Goal: Task Accomplishment & Management: Complete application form

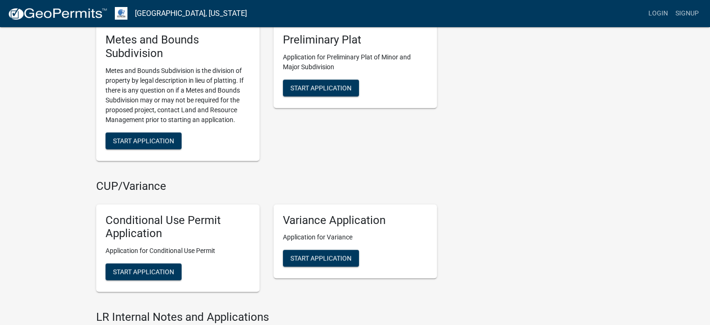
scroll to position [887, 0]
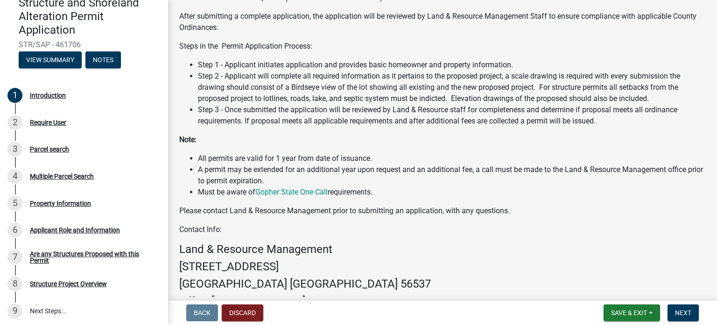
scroll to position [187, 0]
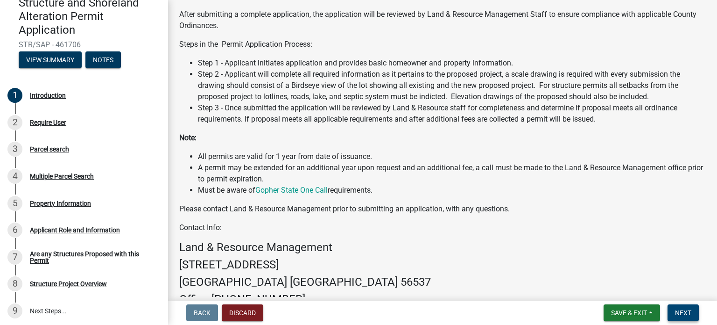
click at [687, 310] on button "Next" at bounding box center [683, 312] width 31 height 17
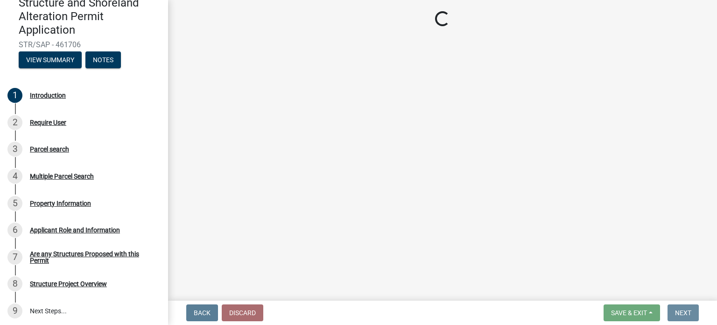
scroll to position [0, 0]
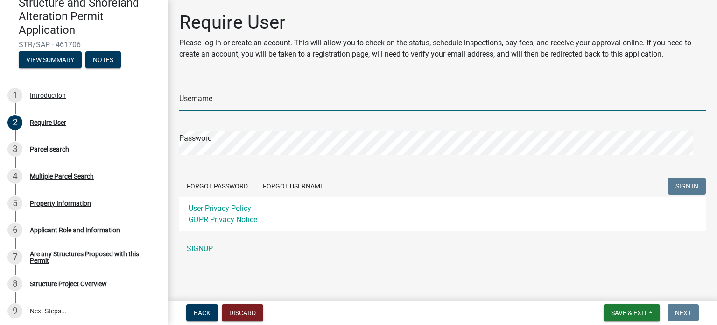
type input "[PERSON_NAME]"
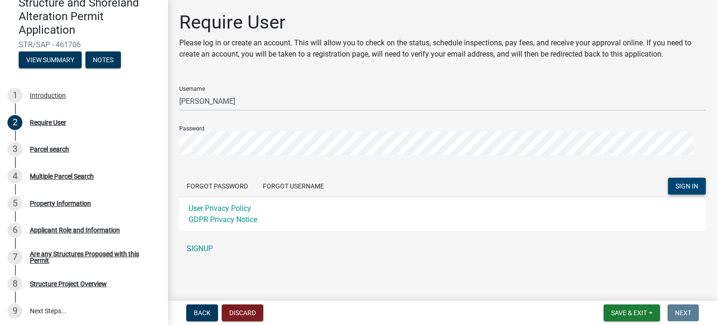
click at [679, 189] on span "SIGN IN" at bounding box center [687, 185] width 23 height 7
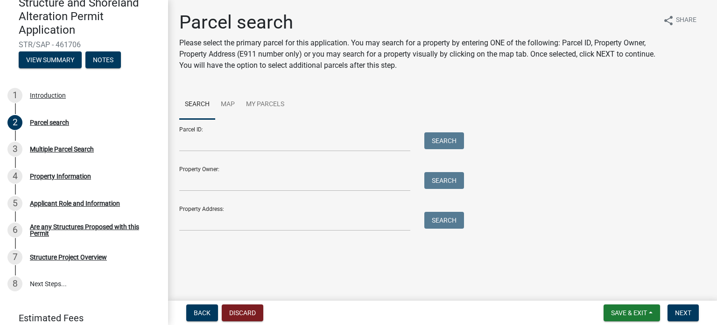
scroll to position [44, 0]
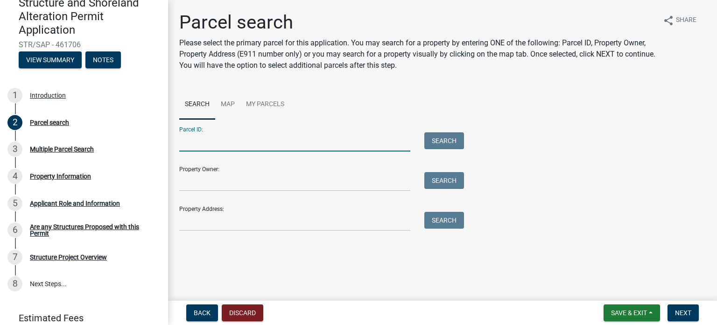
click at [267, 145] on input "Parcel ID:" at bounding box center [294, 141] width 231 height 19
type input "56000990452000"
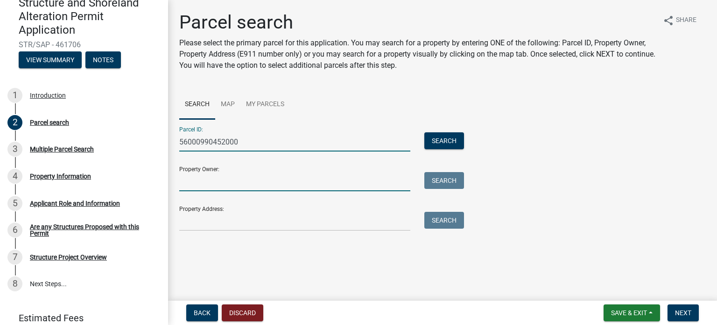
click at [239, 191] on input "Property Owner:" at bounding box center [294, 181] width 231 height 19
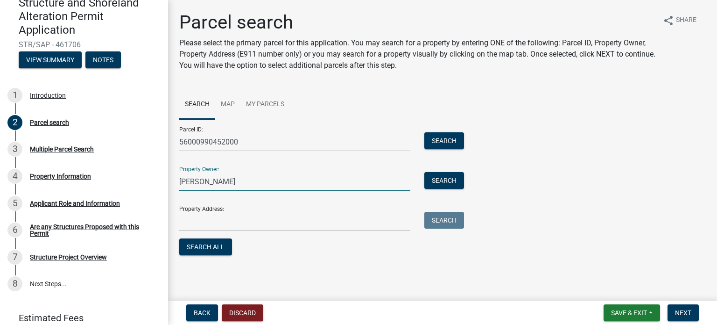
type input "[PERSON_NAME]"
click at [208, 231] on input "Property Address:" at bounding box center [294, 221] width 231 height 19
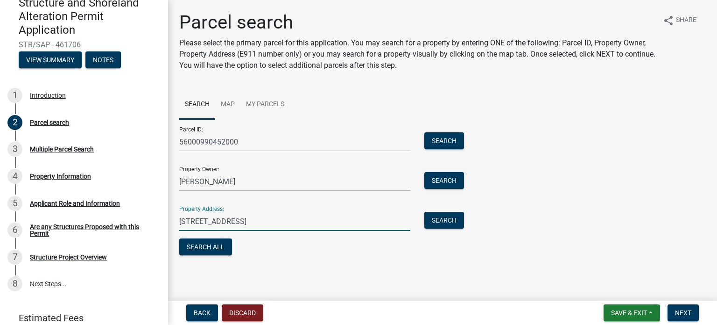
scroll to position [78, 0]
type input "[STREET_ADDRESS]"
click at [678, 309] on span "Next" at bounding box center [683, 312] width 16 height 7
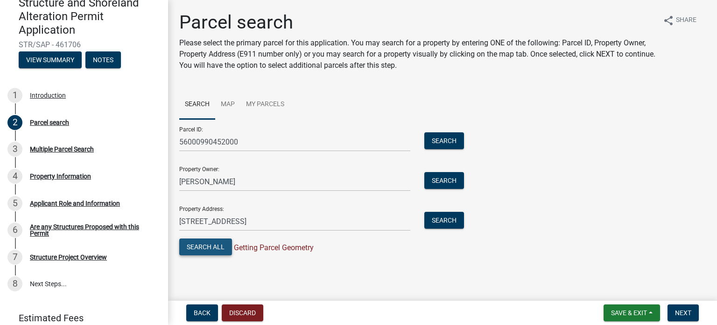
click at [205, 244] on button "Search All" at bounding box center [205, 246] width 53 height 17
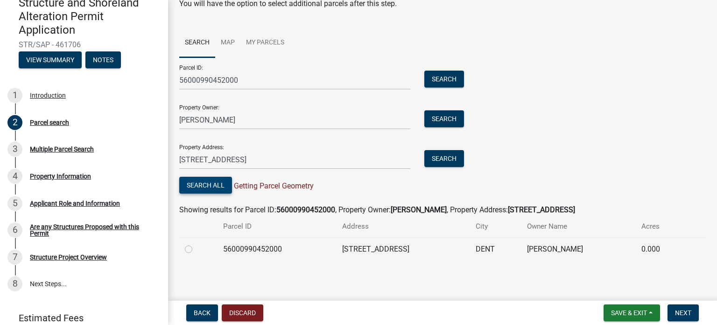
scroll to position [158, 0]
click at [196, 243] on label at bounding box center [196, 243] width 0 height 0
click at [196, 248] on input "radio" at bounding box center [199, 246] width 6 height 6
radio input "true"
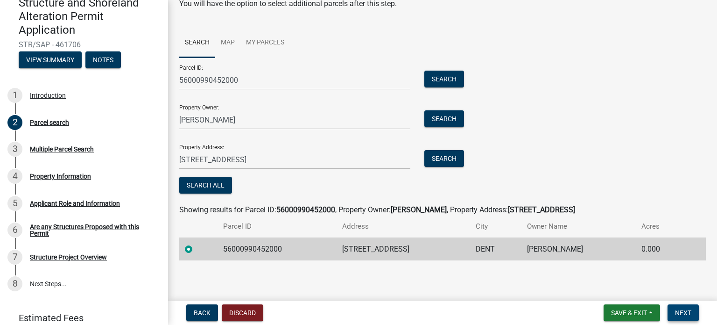
click at [681, 309] on span "Next" at bounding box center [683, 312] width 16 height 7
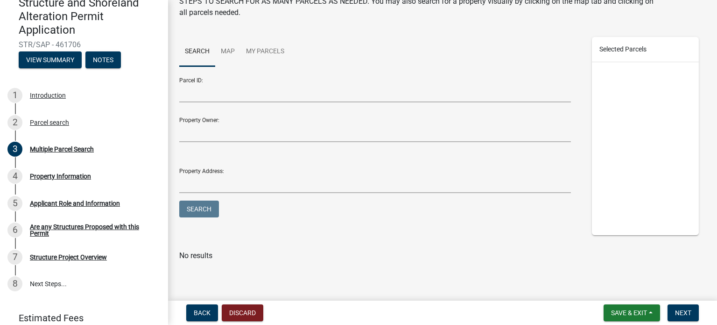
scroll to position [0, 0]
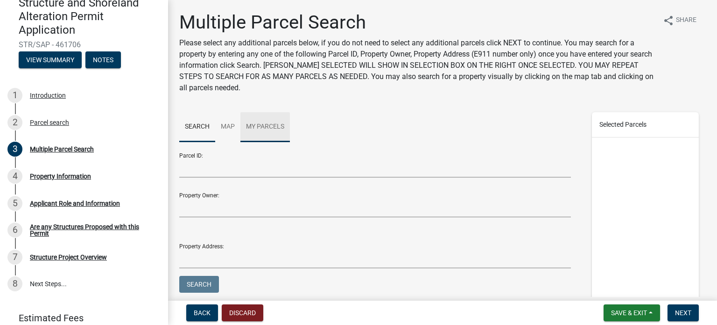
click at [290, 142] on link "My Parcels" at bounding box center [264, 127] width 49 height 30
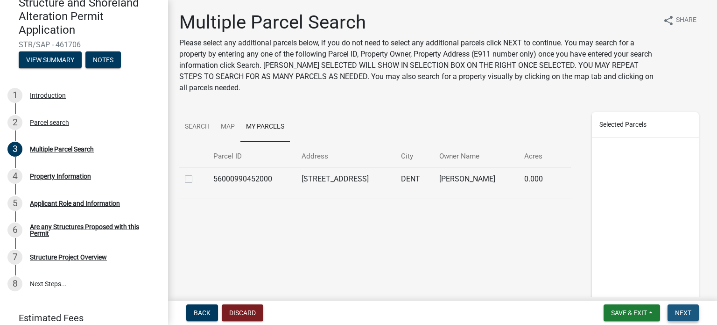
click at [682, 310] on span "Next" at bounding box center [683, 312] width 16 height 7
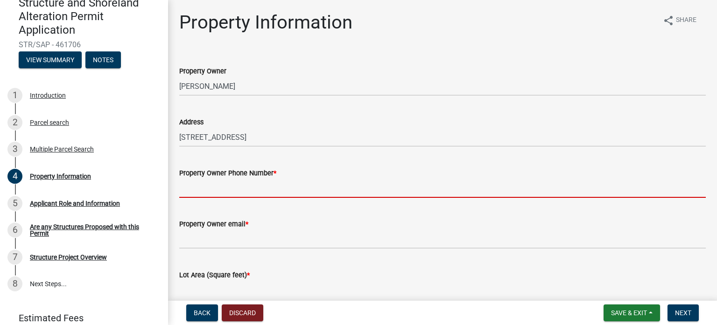
click at [317, 198] on input "Property Owner Phone Number *" at bounding box center [442, 187] width 527 height 19
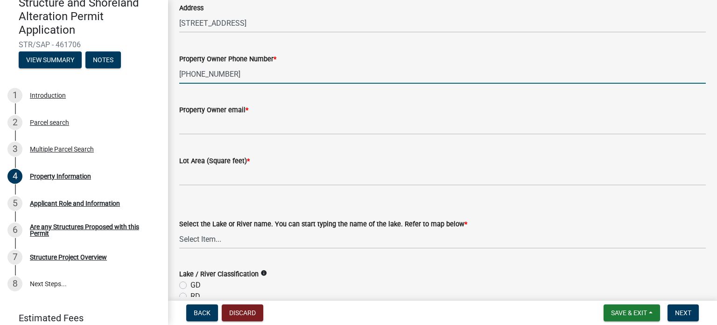
scroll to position [140, 0]
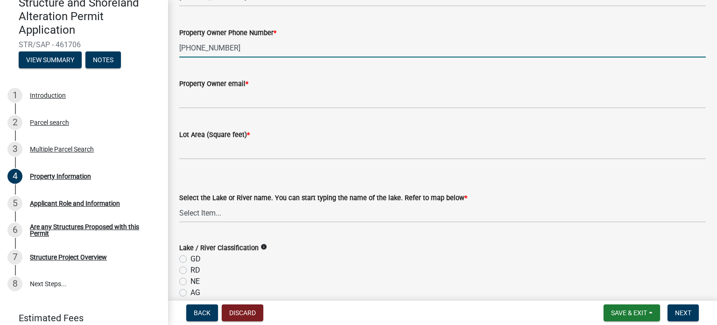
type input "[PHONE_NUMBER]"
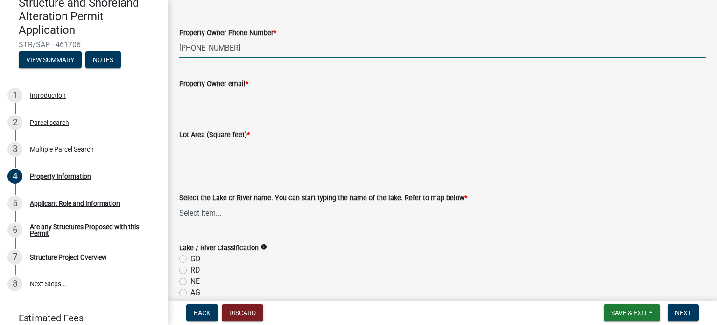
click at [270, 108] on input "Property Owner email *" at bounding box center [442, 98] width 527 height 19
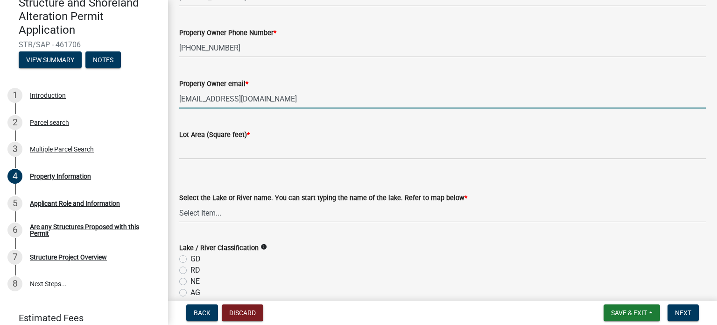
type input "[EMAIL_ADDRESS][DOMAIN_NAME]"
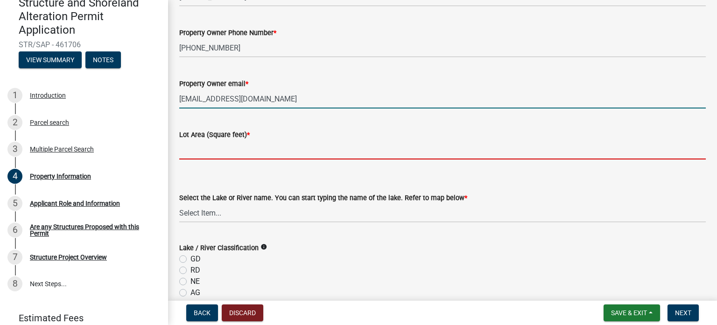
click at [234, 159] on input "text" at bounding box center [442, 149] width 527 height 19
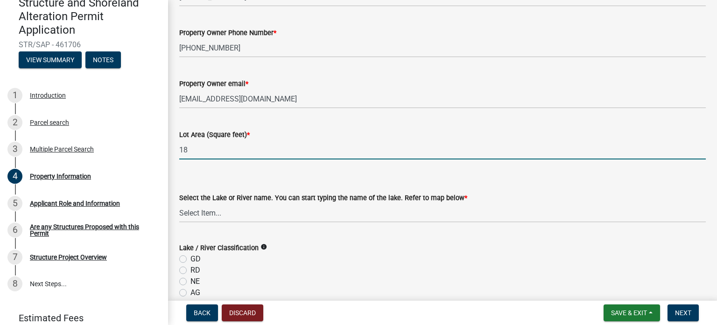
type input "1"
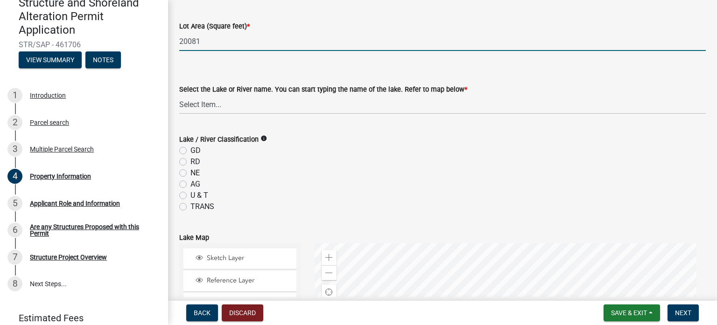
scroll to position [280, 0]
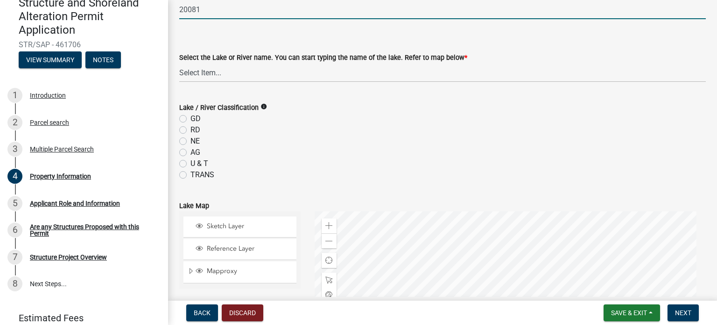
type input "20081"
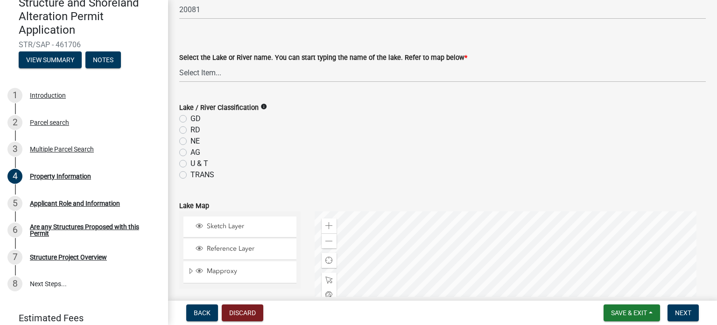
click at [363, 28] on wm-data-entity-input "Lot Area (Square feet) * 20081" at bounding box center [442, 2] width 527 height 52
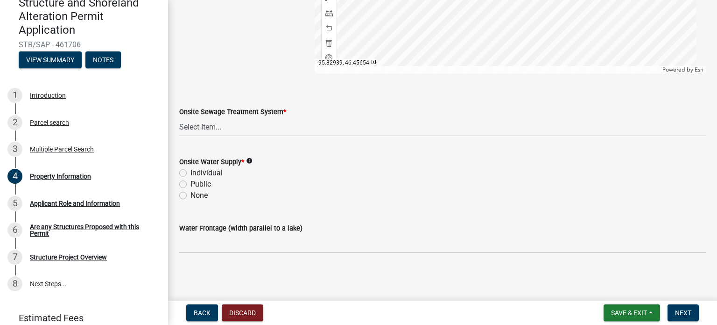
scroll to position [747, 0]
click at [191, 178] on label "Individual" at bounding box center [207, 172] width 32 height 11
click at [191, 173] on input "Individual" at bounding box center [194, 170] width 6 height 6
radio input "true"
click at [225, 136] on select "Select Item... L&R Certificate of Compliance within 5yrs Compliance Inspection …" at bounding box center [442, 126] width 527 height 19
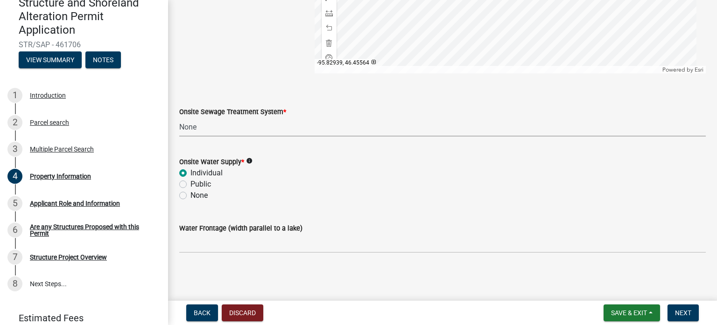
click at [182, 136] on select "Select Item... L&R Certificate of Compliance within 5yrs Compliance Inspection …" at bounding box center [442, 126] width 527 height 19
select select "9233bc03-43b7-4bc3-a622-0f4482adc204"
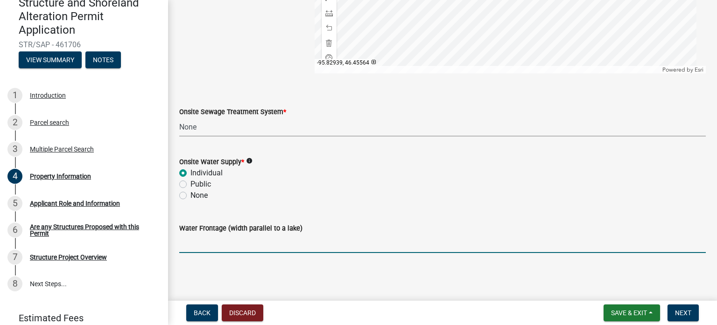
click at [247, 244] on input "Water Frontage (width parallel to a lake)" at bounding box center [442, 242] width 527 height 19
type input "100'"
click at [677, 309] on span "Next" at bounding box center [683, 312] width 16 height 7
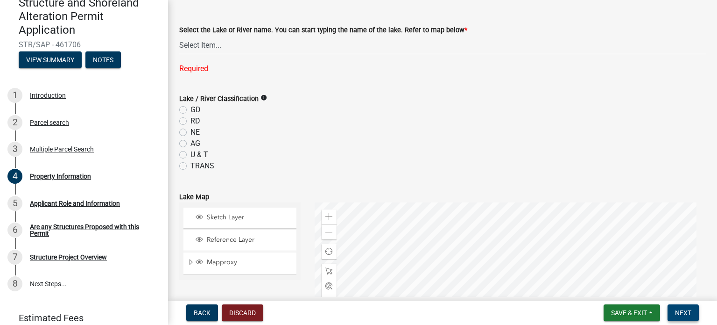
scroll to position [284, 0]
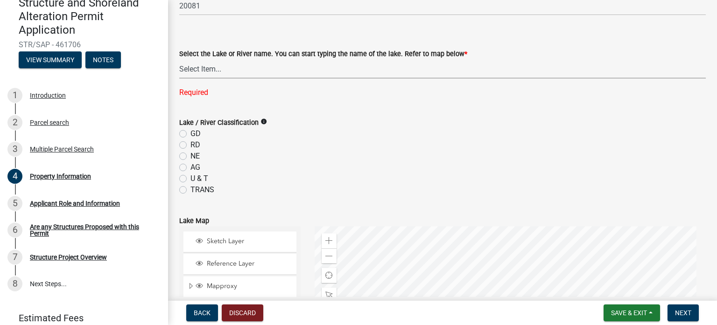
click at [289, 78] on select "Select Item... None [PERSON_NAME] 56-031 [PERSON_NAME] 56-118 [PERSON_NAME] 56-…" at bounding box center [442, 68] width 527 height 19
click at [182, 78] on select "Select Item... None [PERSON_NAME] 56-031 [PERSON_NAME] 56-118 [PERSON_NAME] 56-…" at bounding box center [442, 68] width 527 height 19
select select "ffe53edf-2050-45b9-b8fe-5e2f6495f3f5"
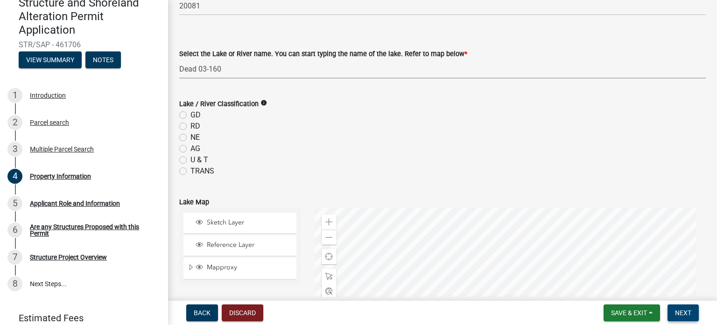
click at [681, 309] on span "Next" at bounding box center [683, 312] width 16 height 7
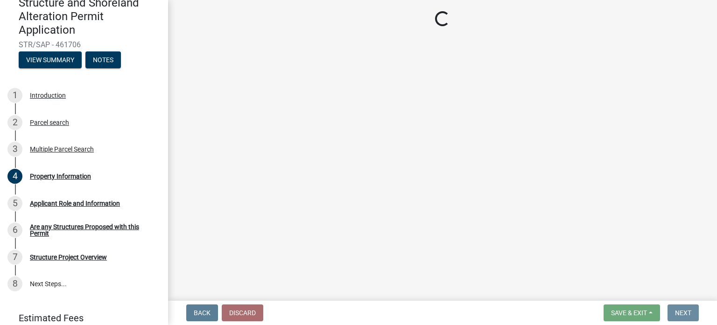
scroll to position [0, 0]
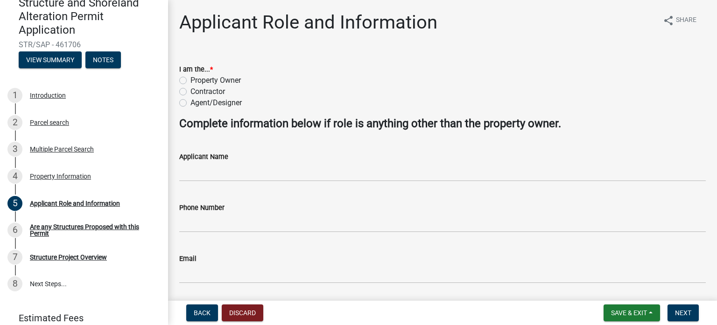
click at [191, 86] on label "Property Owner" at bounding box center [216, 80] width 50 height 11
click at [191, 81] on input "Property Owner" at bounding box center [194, 78] width 6 height 6
radio input "true"
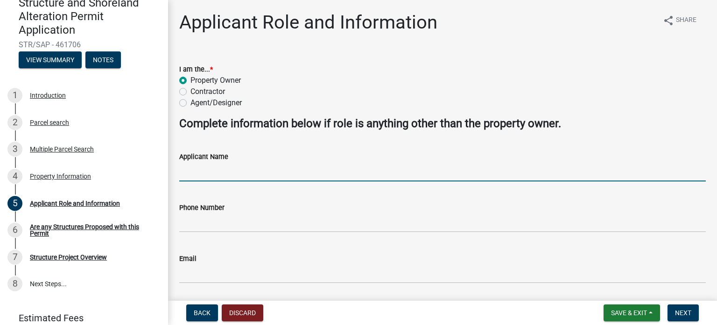
click at [248, 181] on input "Applicant Name" at bounding box center [442, 171] width 527 height 19
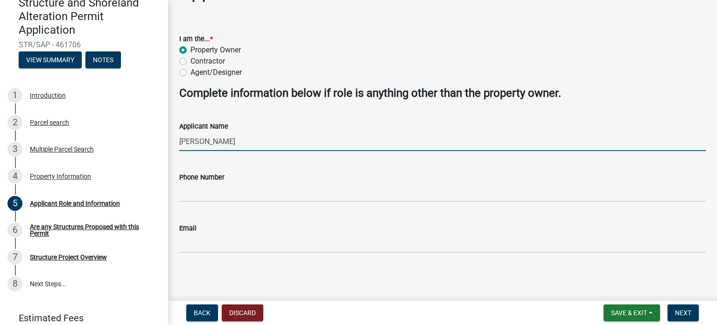
scroll to position [93, 0]
type input "[PERSON_NAME]"
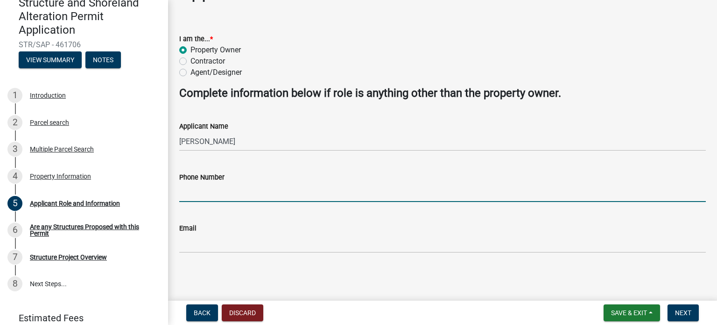
click at [195, 184] on input "Phone Number" at bounding box center [442, 192] width 527 height 19
type input "[PHONE_NUMBER]"
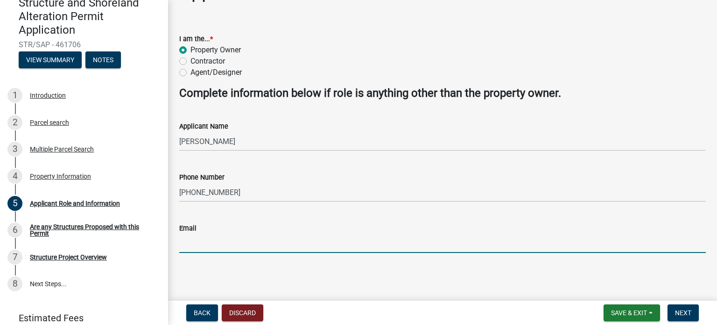
click at [226, 250] on input "Email" at bounding box center [442, 242] width 527 height 19
type input "[EMAIL_ADDRESS][DOMAIN_NAME]"
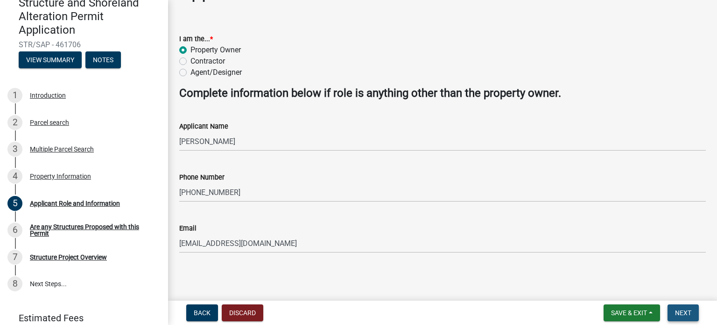
click at [682, 309] on span "Next" at bounding box center [683, 312] width 16 height 7
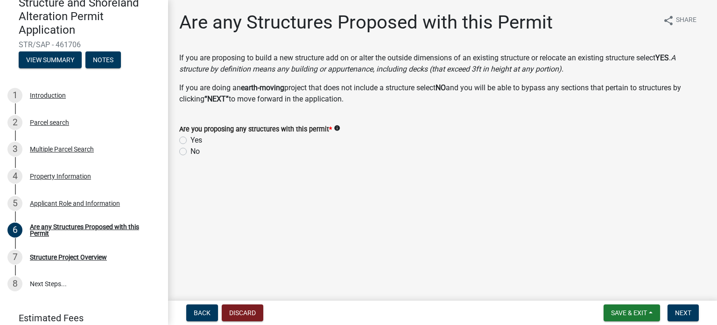
click at [191, 146] on label "Yes" at bounding box center [197, 139] width 12 height 11
click at [191, 141] on input "Yes" at bounding box center [194, 137] width 6 height 6
radio input "true"
click at [689, 311] on button "Next" at bounding box center [683, 312] width 31 height 17
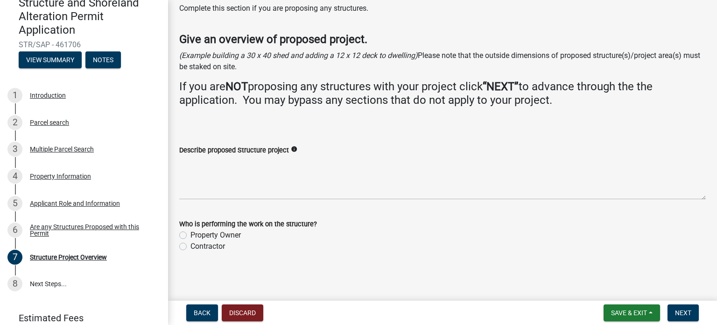
scroll to position [127, 0]
click at [191, 240] on label "Contractor" at bounding box center [208, 245] width 35 height 11
click at [191, 240] on input "Contractor" at bounding box center [194, 243] width 6 height 6
radio input "true"
click at [678, 309] on span "Next" at bounding box center [683, 312] width 16 height 7
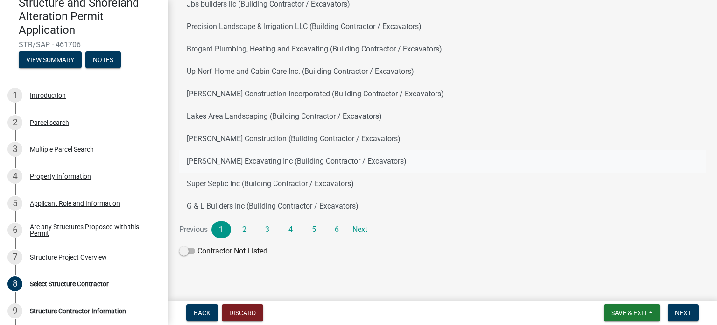
scroll to position [195, 0]
click at [370, 221] on link "Next" at bounding box center [361, 229] width 20 height 17
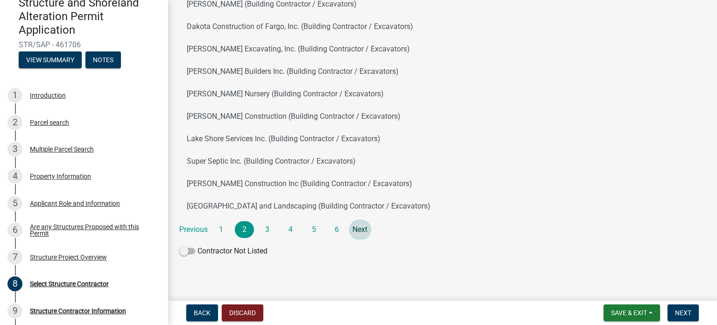
click at [370, 222] on link "Next" at bounding box center [361, 229] width 20 height 17
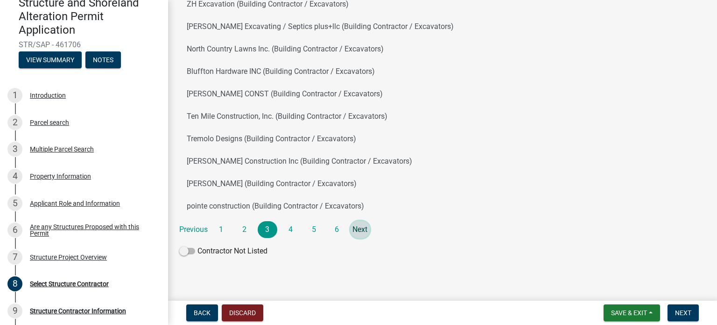
click at [370, 221] on link "Next" at bounding box center [361, 229] width 20 height 17
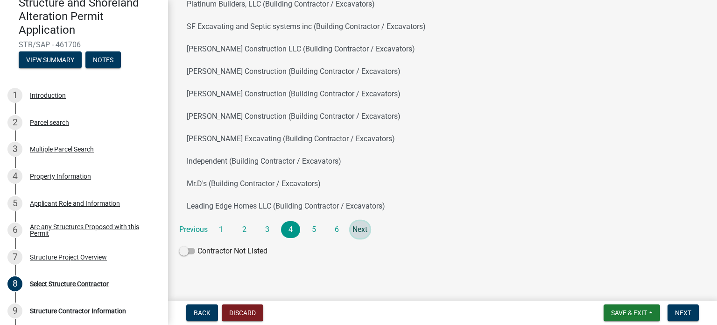
click at [370, 221] on link "Next" at bounding box center [361, 229] width 20 height 17
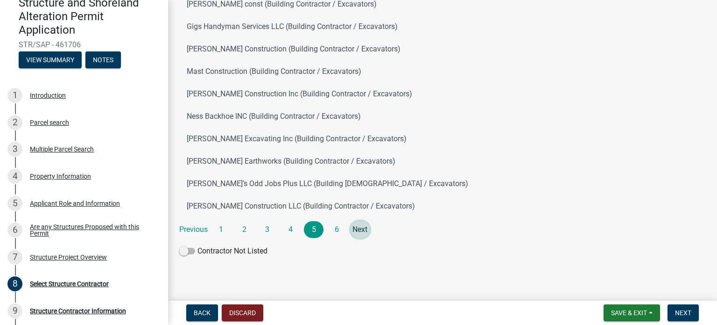
click at [370, 221] on link "Next" at bounding box center [361, 229] width 20 height 17
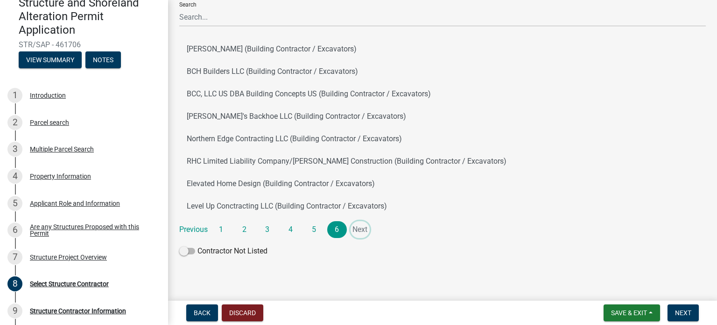
scroll to position [139, 0]
click at [370, 221] on li "Next" at bounding box center [361, 229] width 20 height 17
click at [194, 247] on span at bounding box center [187, 250] width 16 height 7
click at [198, 245] on input "Contractor Not Listed" at bounding box center [198, 245] width 0 height 0
click at [680, 309] on span "Next" at bounding box center [683, 312] width 16 height 7
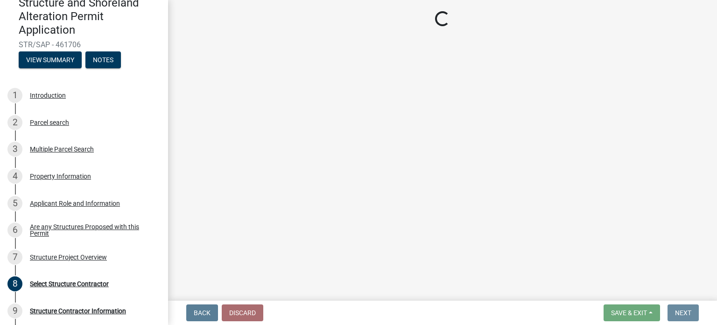
scroll to position [0, 0]
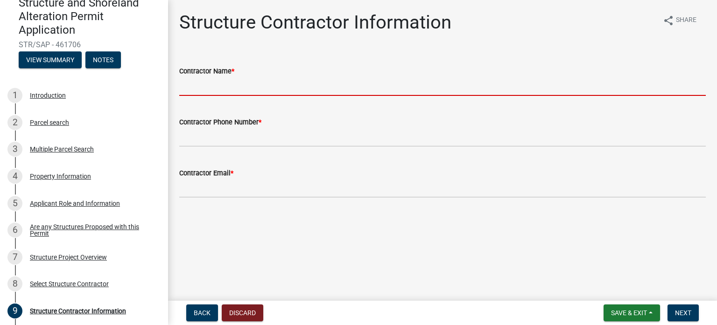
click at [226, 96] on input "Contractor Name *" at bounding box center [442, 86] width 527 height 19
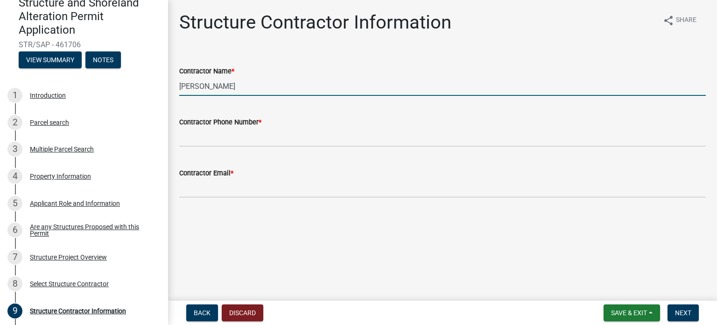
type input "[PERSON_NAME]"
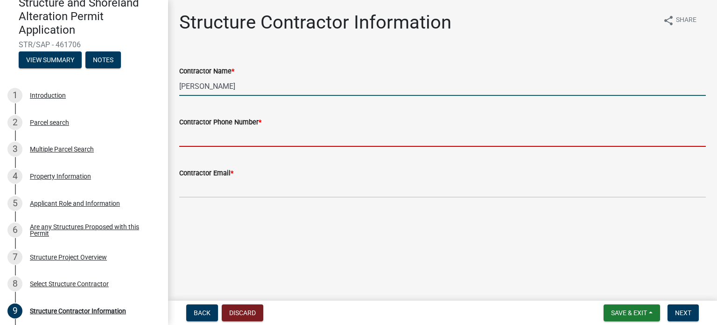
click at [207, 147] on input "Contractor Phone Number *" at bounding box center [442, 136] width 527 height 19
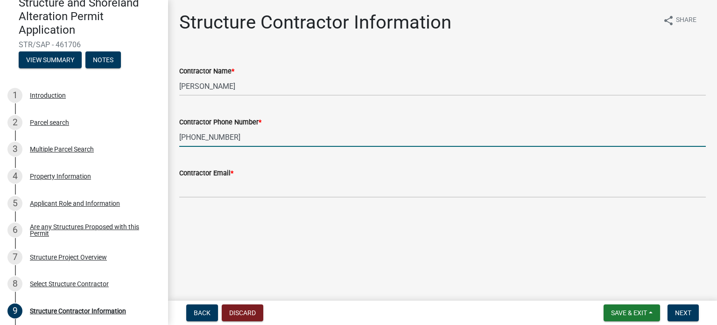
type input "[PHONE_NUMBER]"
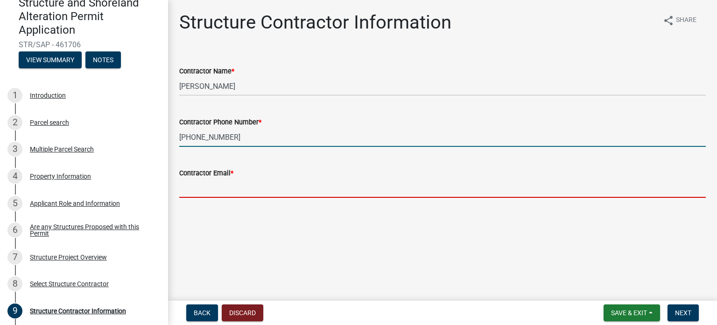
click at [213, 198] on input "Contractor Email *" at bounding box center [442, 187] width 527 height 19
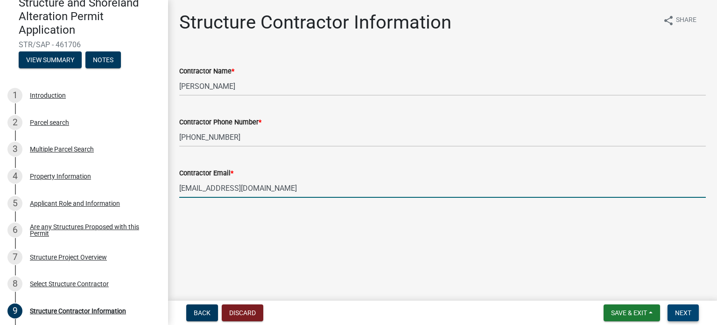
type input "[EMAIL_ADDRESS][DOMAIN_NAME]"
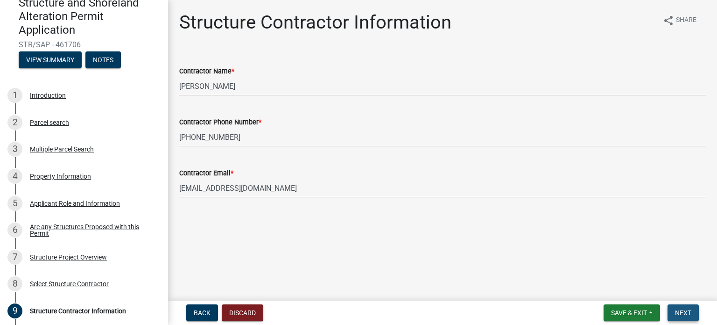
click at [682, 309] on span "Next" at bounding box center [683, 312] width 16 height 7
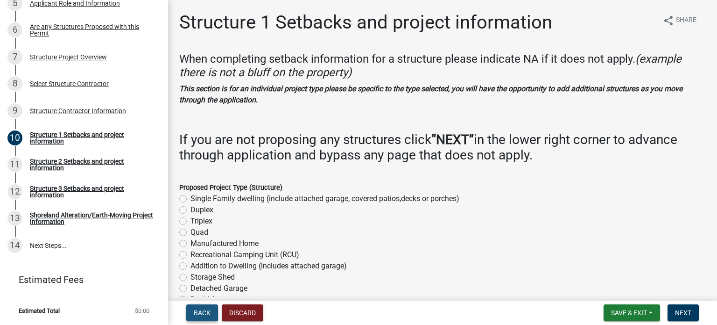
click at [211, 309] on span "Back" at bounding box center [202, 312] width 17 height 7
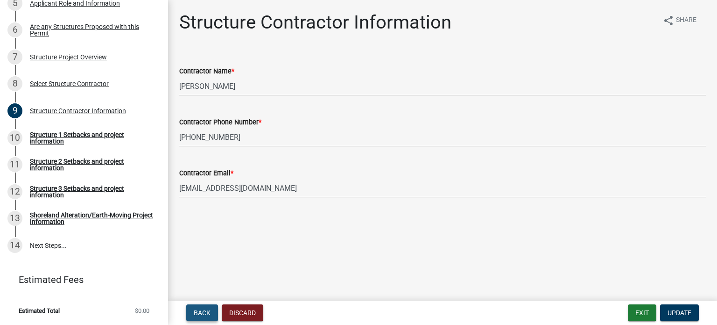
click at [211, 309] on span "Back" at bounding box center [202, 312] width 17 height 7
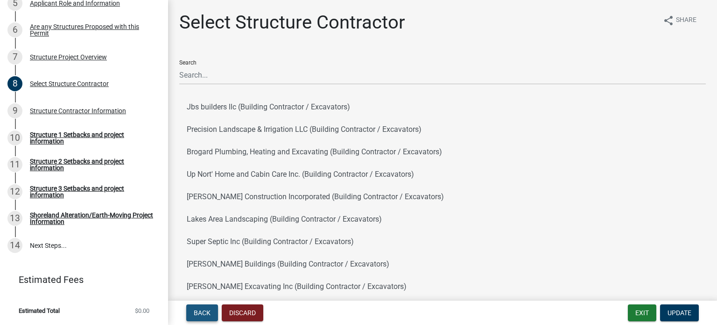
click at [211, 309] on span "Back" at bounding box center [202, 312] width 17 height 7
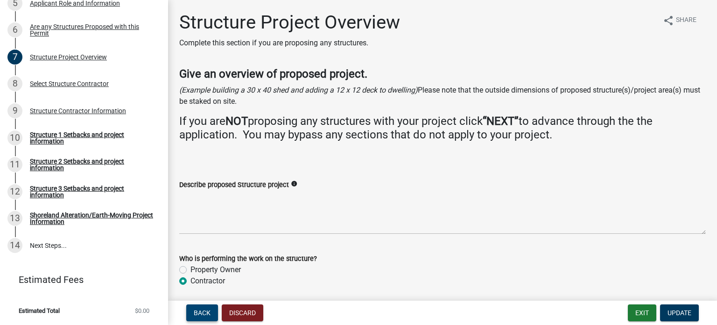
click at [211, 309] on span "Back" at bounding box center [202, 312] width 17 height 7
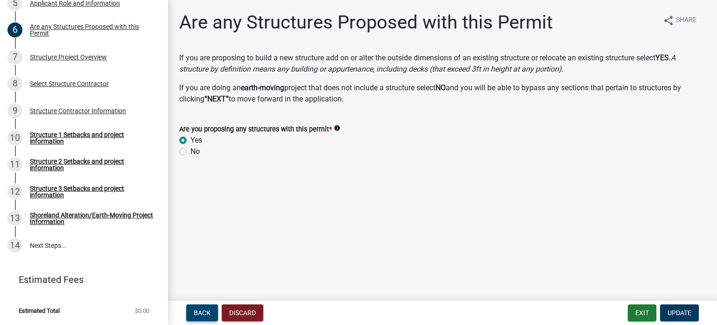
click at [211, 309] on span "Back" at bounding box center [202, 312] width 17 height 7
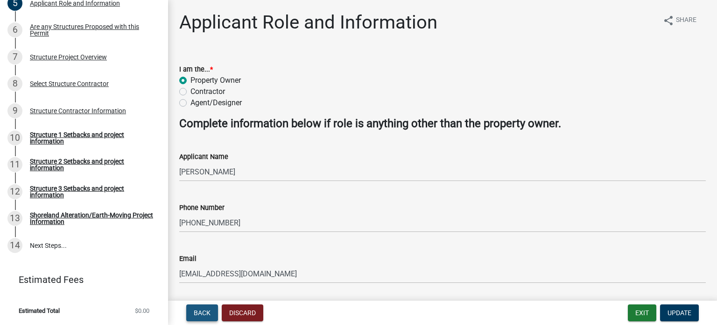
click at [211, 312] on span "Back" at bounding box center [202, 312] width 17 height 7
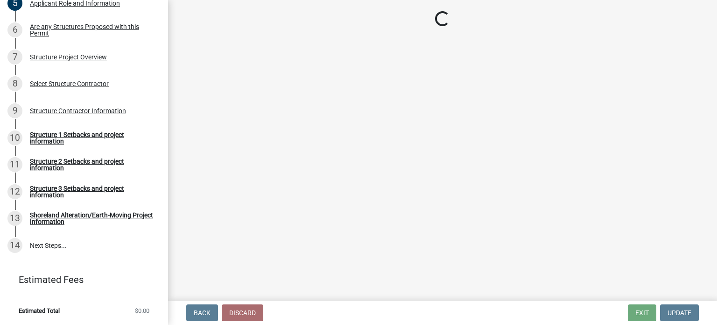
select select "ffe53edf-2050-45b9-b8fe-5e2f6495f3f5"
select select "9233bc03-43b7-4bc3-a622-0f4482adc204"
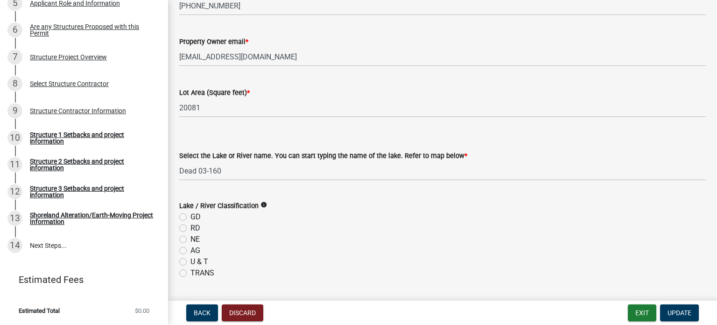
scroll to position [187, 0]
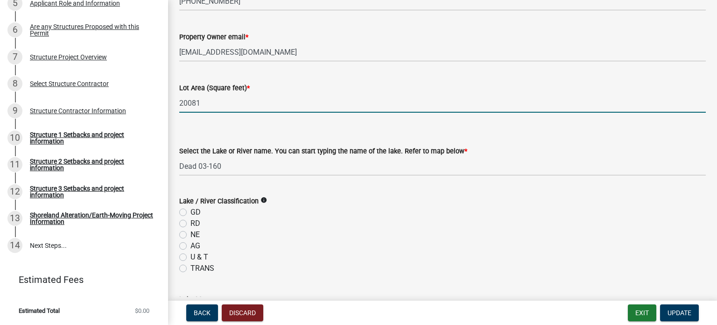
click at [208, 113] on input "20081" at bounding box center [442, 102] width 527 height 19
type input "2"
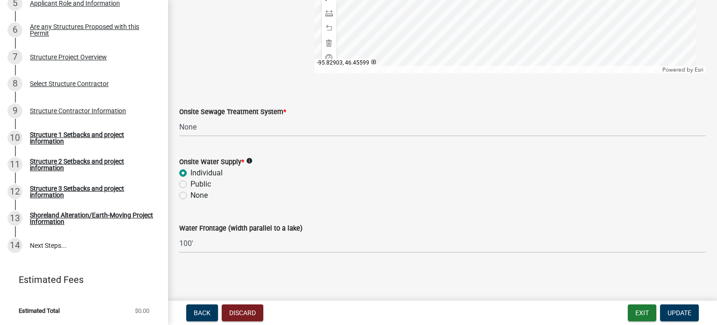
scroll to position [821, 0]
type input "18629"
click at [61, 113] on div "Structure Contractor Information" at bounding box center [78, 110] width 96 height 7
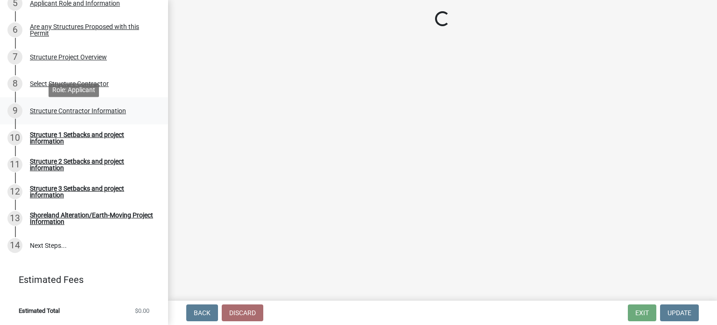
scroll to position [0, 0]
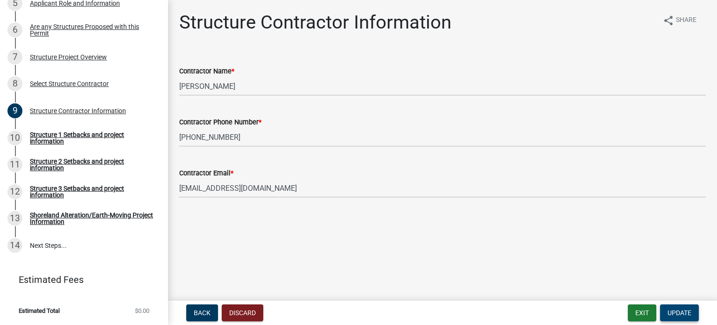
click at [671, 309] on span "Update" at bounding box center [680, 312] width 24 height 7
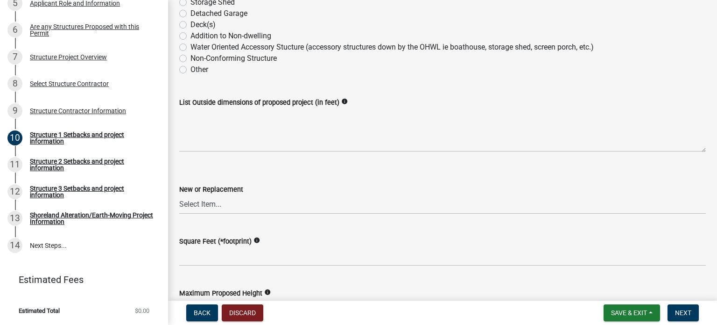
scroll to position [280, 0]
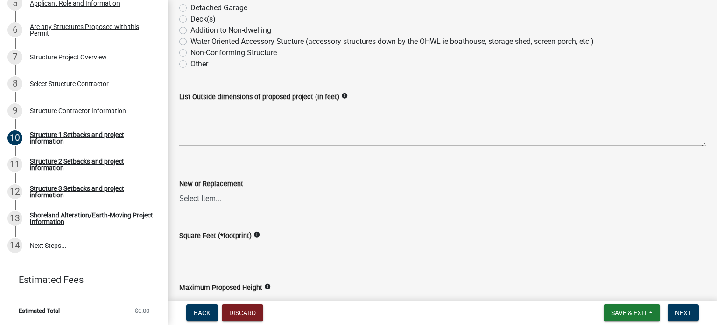
drag, startPoint x: 0, startPoint y: -29, endPoint x: 1, endPoint y: -49, distance: 20.1
drag, startPoint x: 483, startPoint y: 33, endPoint x: 287, endPoint y: 46, distance: 197.0
click at [677, 309] on span "Next" at bounding box center [683, 312] width 16 height 7
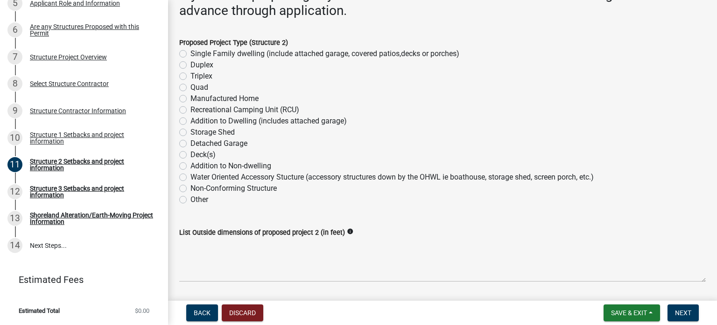
scroll to position [93, 0]
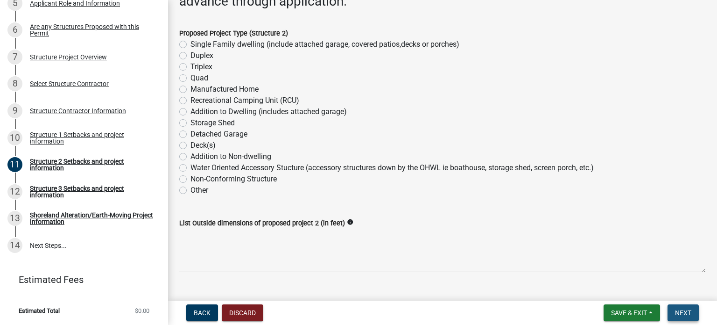
click at [683, 310] on span "Next" at bounding box center [683, 312] width 16 height 7
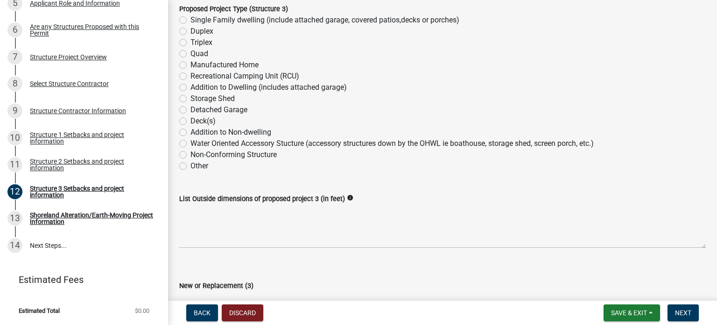
scroll to position [140, 0]
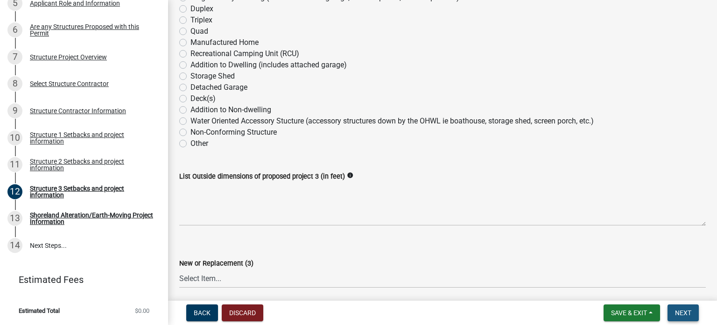
click at [676, 311] on span "Next" at bounding box center [683, 312] width 16 height 7
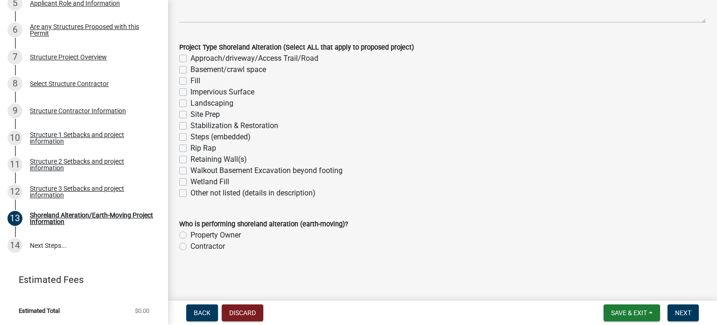
scroll to position [233, 0]
click at [191, 98] on label "Impervious Surface" at bounding box center [223, 91] width 64 height 11
click at [191, 92] on input "Impervious Surface" at bounding box center [194, 89] width 6 height 6
checkbox input "true"
checkbox input "false"
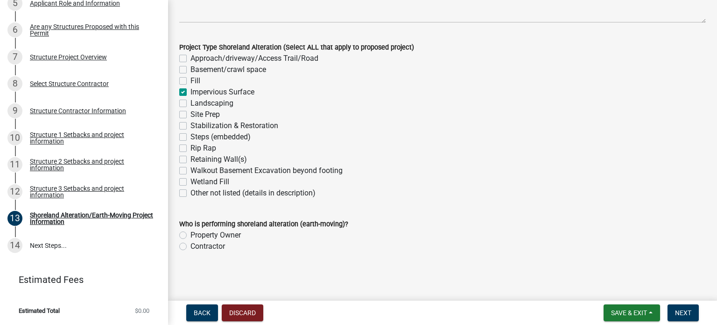
checkbox input "false"
checkbox input "true"
checkbox input "false"
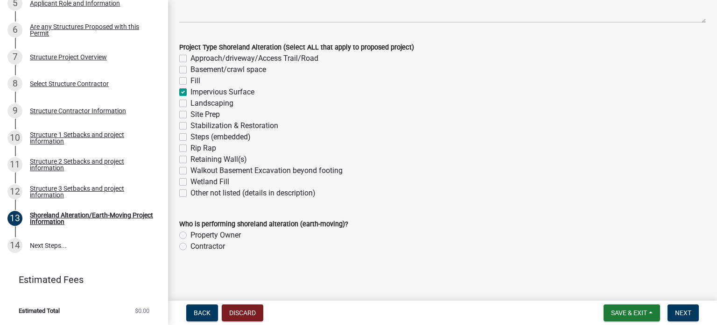
checkbox input "false"
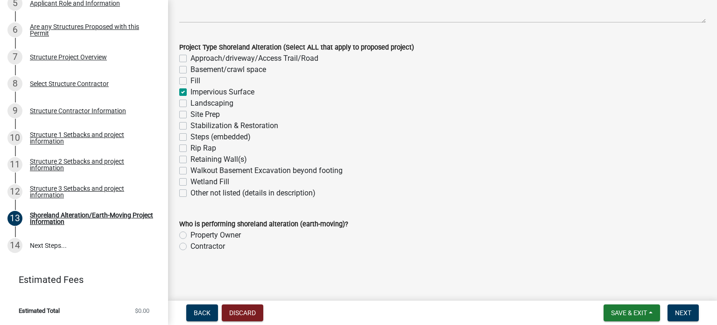
checkbox input "false"
click at [682, 311] on span "Next" at bounding box center [683, 312] width 16 height 7
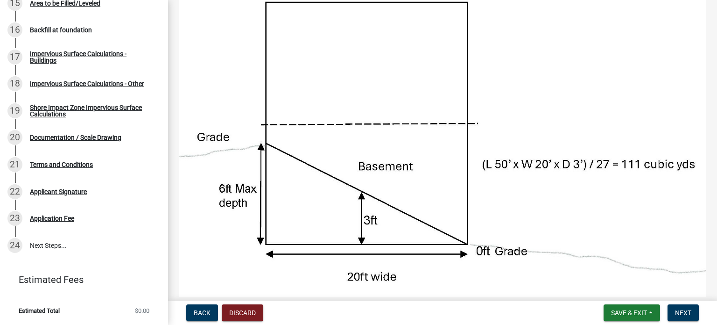
scroll to position [140, 0]
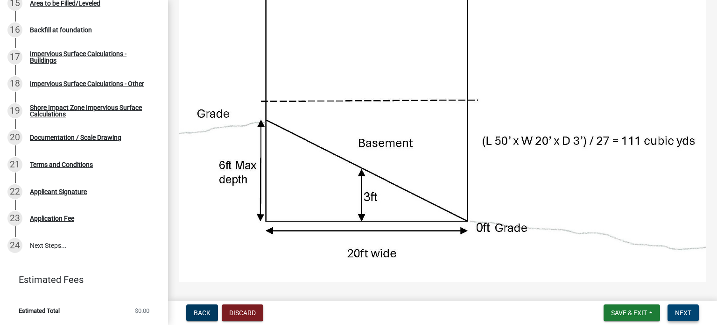
click at [679, 312] on span "Next" at bounding box center [683, 312] width 16 height 7
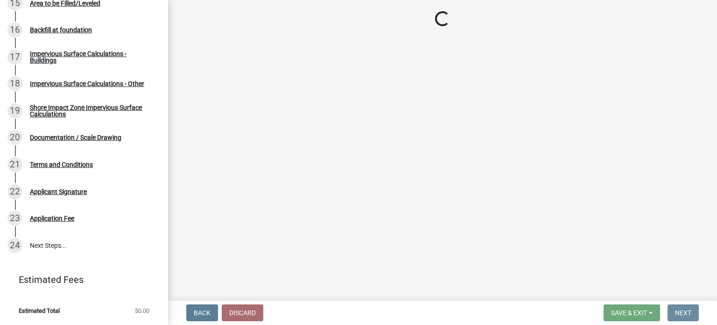
scroll to position [0, 0]
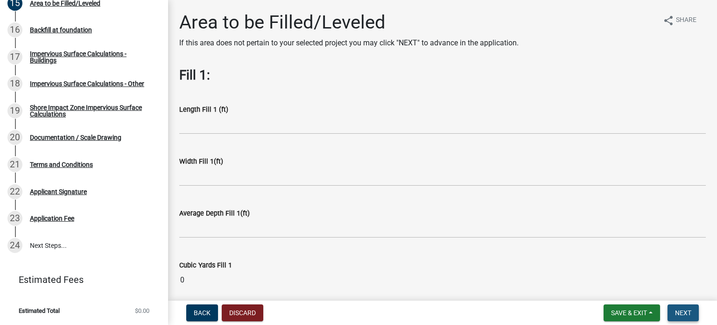
click at [675, 312] on span "Next" at bounding box center [683, 312] width 16 height 7
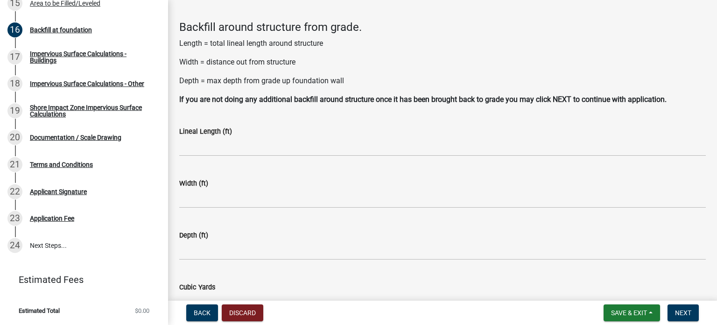
scroll to position [47, 0]
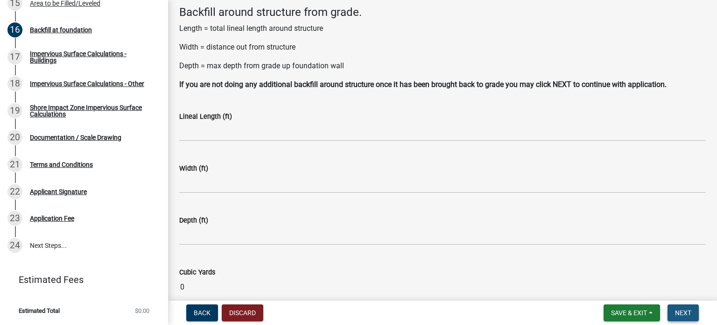
click at [676, 309] on span "Next" at bounding box center [683, 312] width 16 height 7
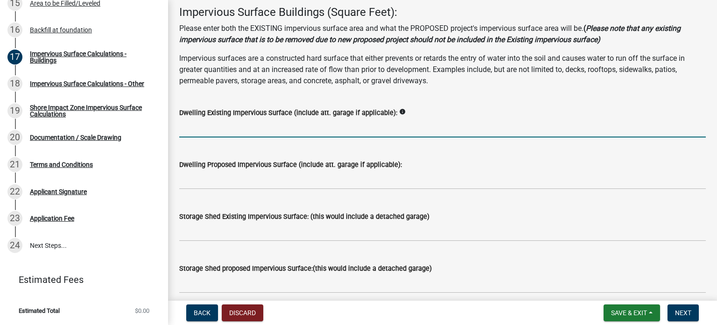
click at [254, 137] on input "text" at bounding box center [442, 127] width 527 height 19
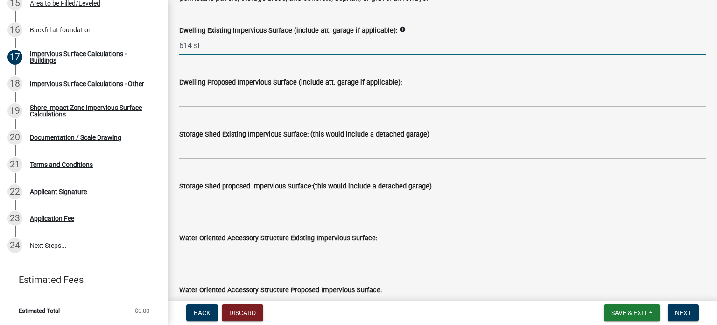
scroll to position [140, 0]
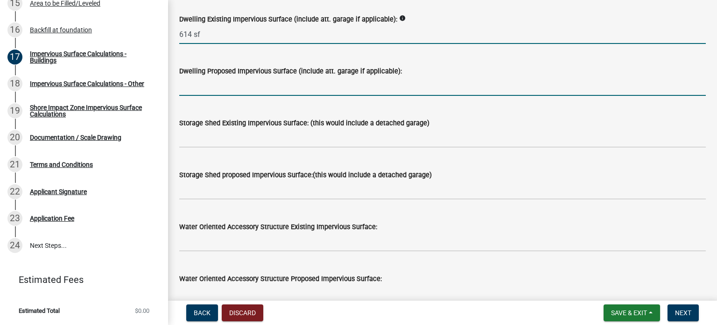
type input "614"
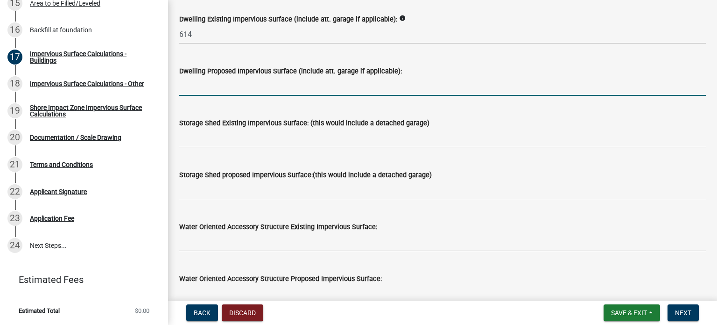
click at [249, 96] on input "text" at bounding box center [442, 86] width 527 height 19
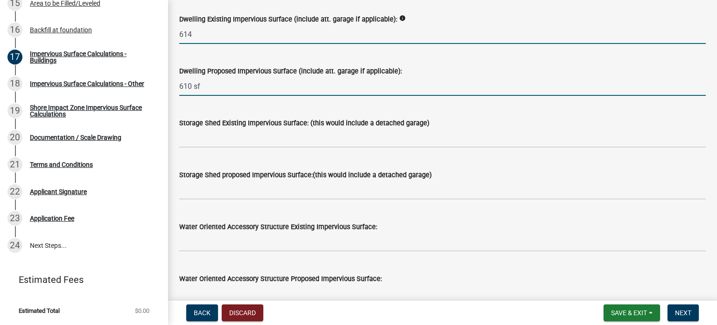
type input "610"
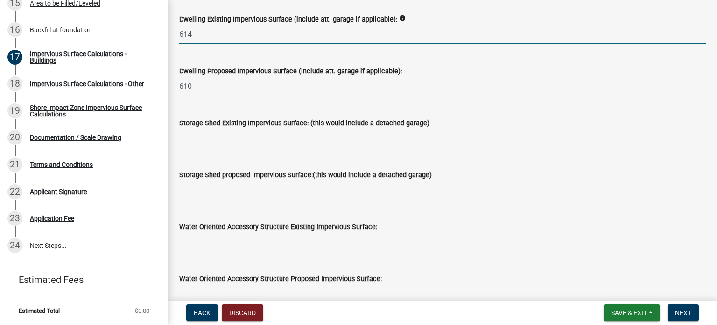
click at [208, 44] on input "614" at bounding box center [442, 34] width 527 height 19
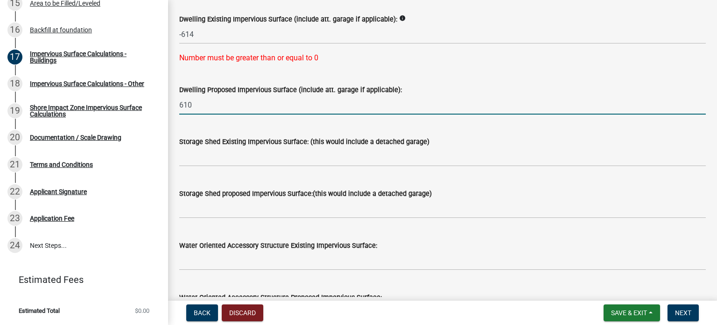
click at [206, 114] on form "Dwelling Proposed Impervious Surface (include att. garage if applicable): 610" at bounding box center [442, 99] width 527 height 30
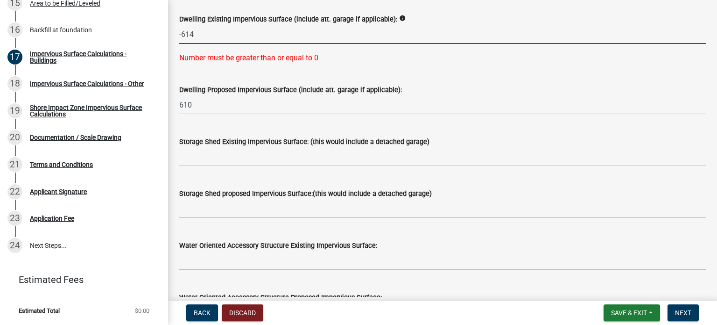
click at [288, 44] on input "-614" at bounding box center [442, 34] width 527 height 19
type input "-"
type input "e"
type input "2"
type input "315"
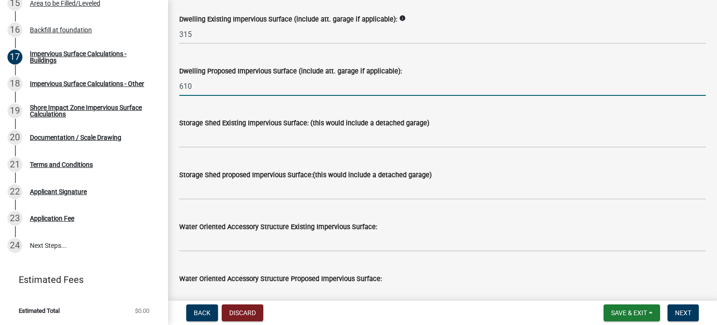
type input "6"
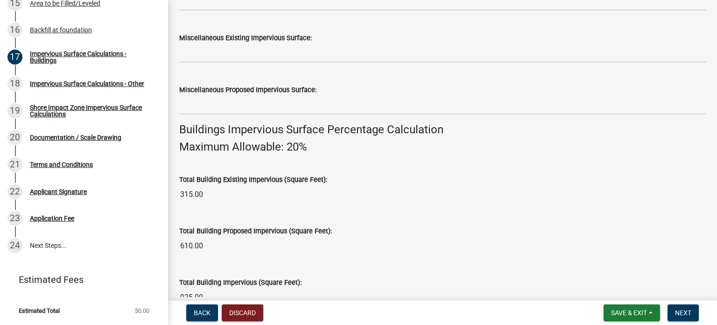
scroll to position [560, 0]
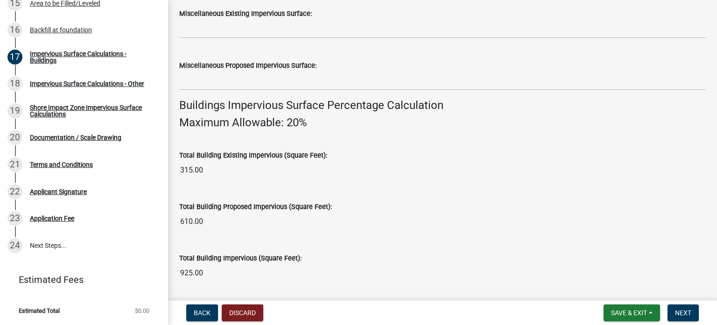
type input "580"
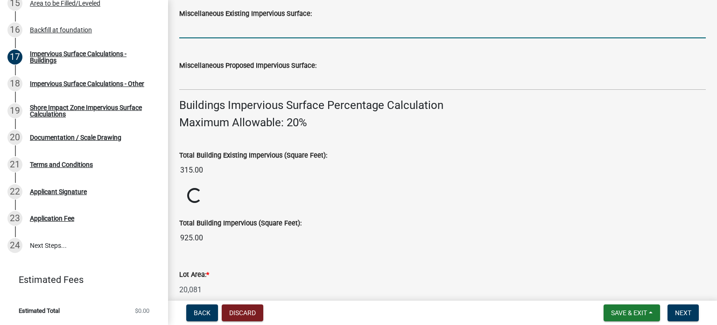
click at [300, 38] on input "text" at bounding box center [442, 28] width 527 height 19
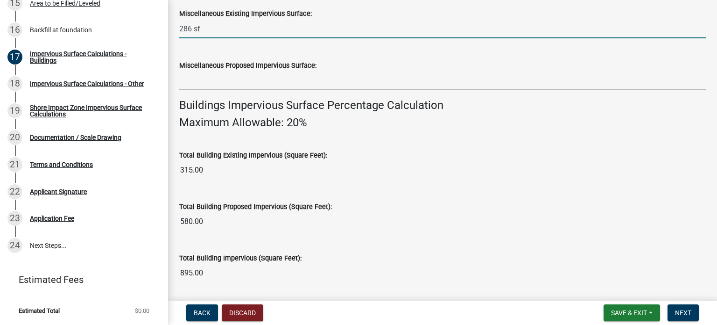
click at [274, 38] on input "286 sf" at bounding box center [442, 28] width 527 height 19
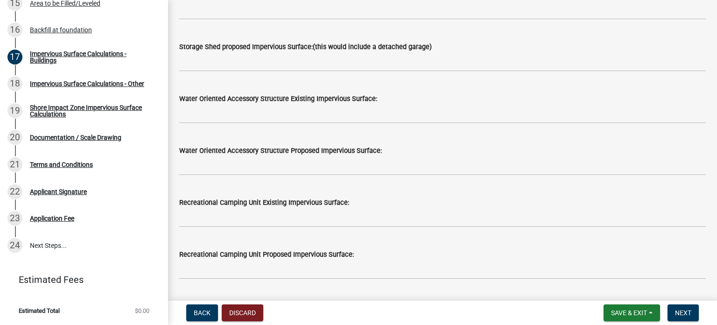
scroll to position [233, 0]
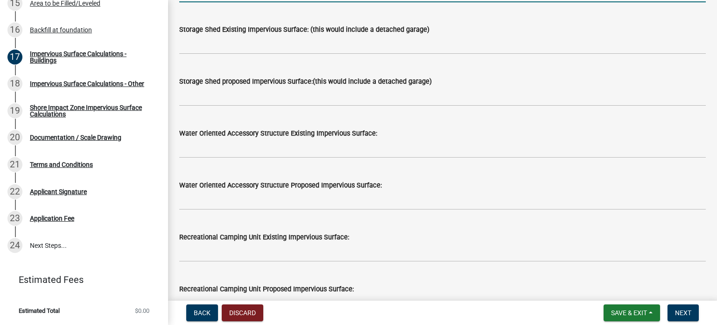
type input "286"
type input "580"
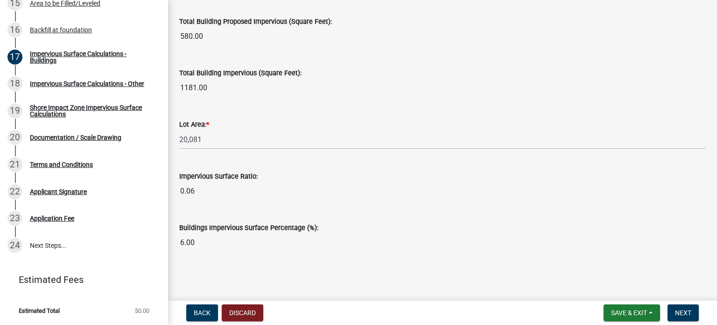
scroll to position [1022, 0]
type input "315"
click at [675, 310] on span "Next" at bounding box center [683, 312] width 16 height 7
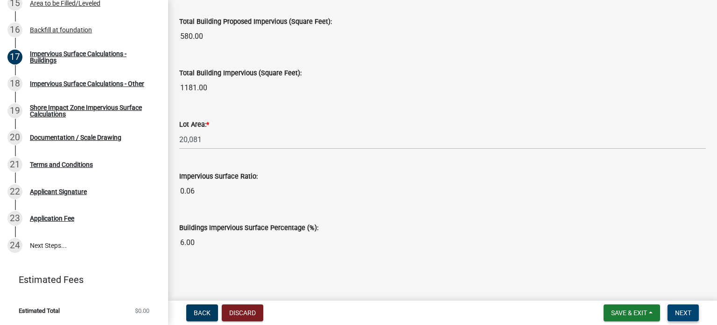
click at [675, 310] on span "Next" at bounding box center [683, 312] width 16 height 7
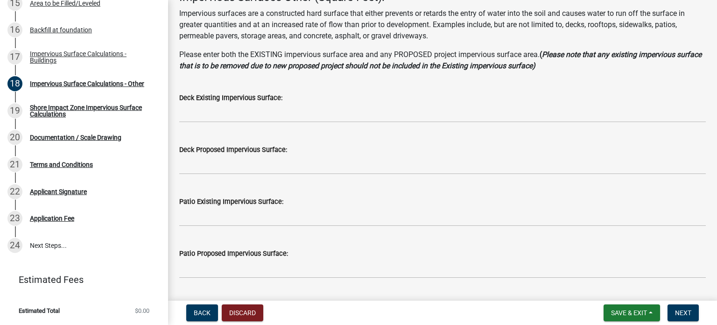
scroll to position [47, 0]
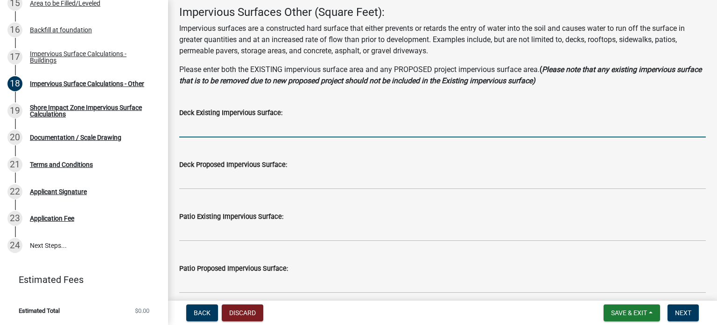
click at [257, 137] on input "text" at bounding box center [442, 127] width 527 height 19
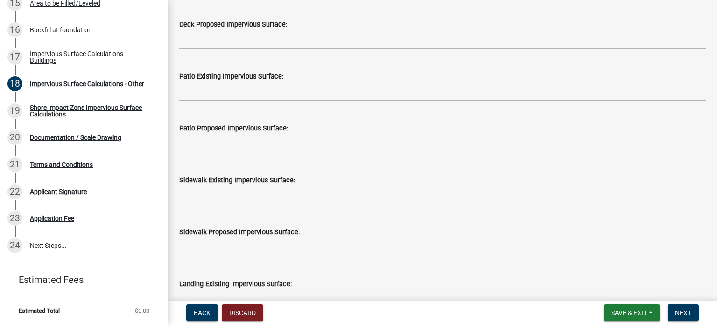
scroll to position [233, 0]
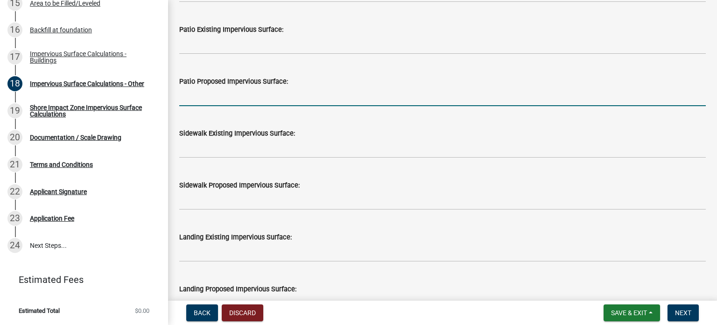
type input "315"
click at [229, 106] on input "text" at bounding box center [442, 96] width 527 height 19
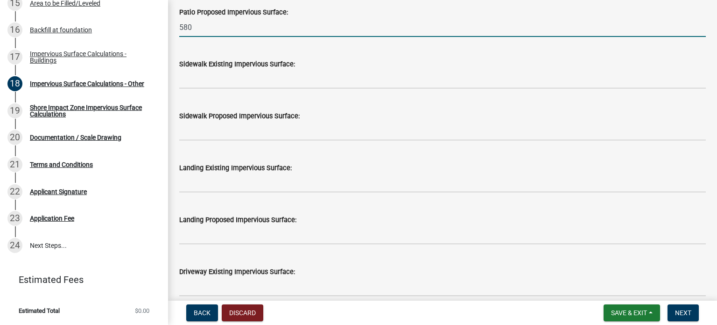
scroll to position [327, 0]
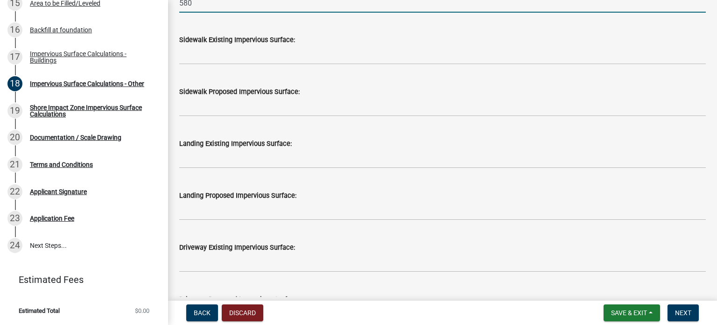
type input "580"
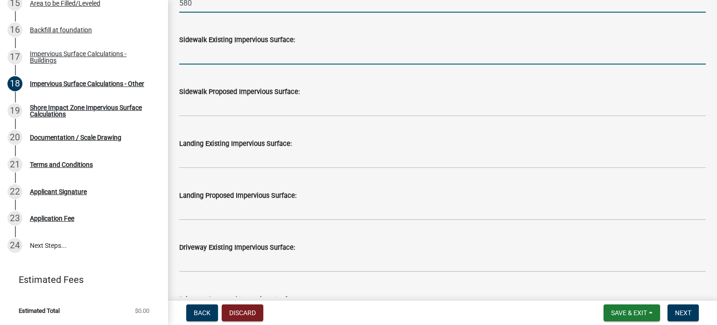
click at [302, 64] on input "text" at bounding box center [442, 54] width 527 height 19
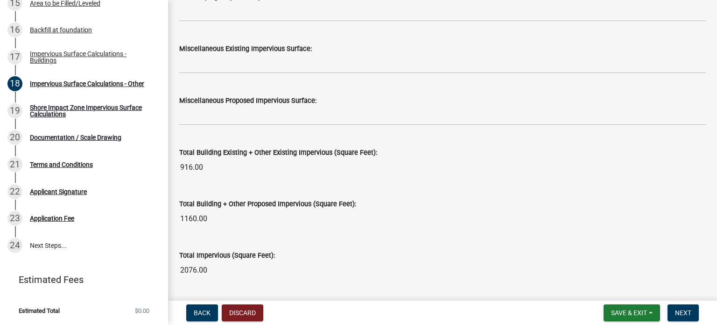
scroll to position [887, 0]
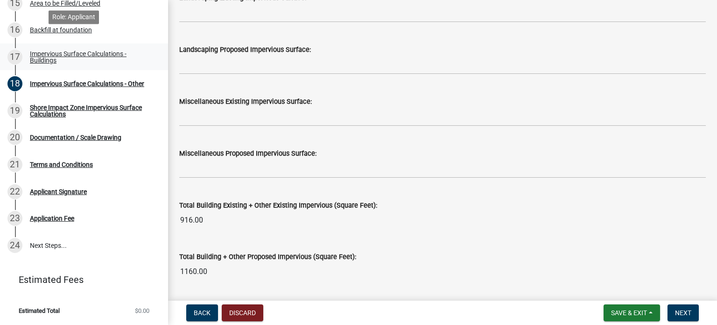
type input "286"
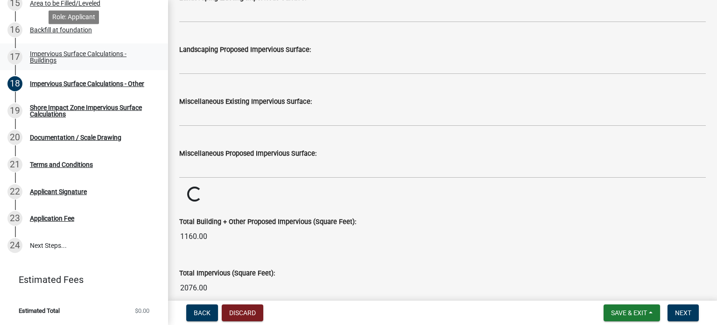
click at [54, 50] on div "Impervious Surface Calculations - Buildings" at bounding box center [91, 56] width 123 height 13
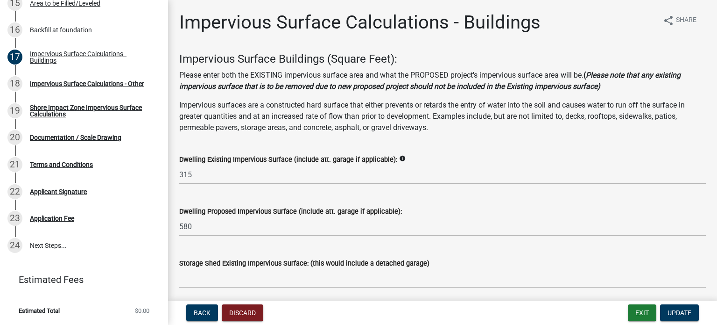
scroll to position [47, 0]
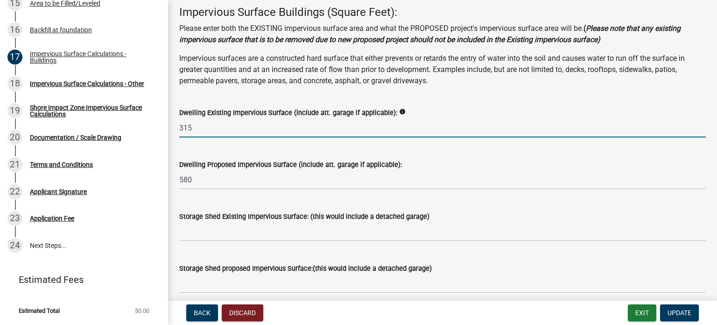
click at [207, 137] on input "315" at bounding box center [442, 127] width 527 height 19
type input "3"
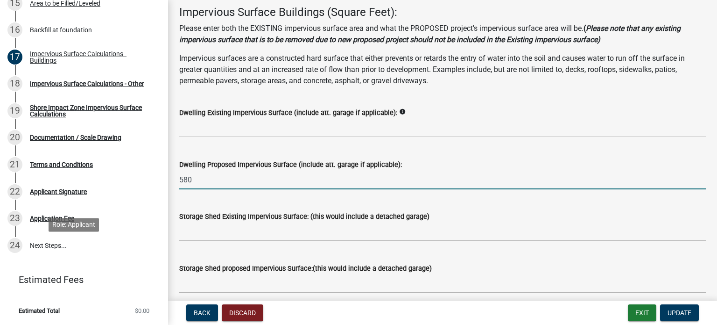
drag, startPoint x: 204, startPoint y: 265, endPoint x: 164, endPoint y: 257, distance: 40.5
click at [151, 265] on div "Structure and Shoreland Alteration Permit Application STR/SAP - 461706 View Sum…" at bounding box center [358, 162] width 717 height 325
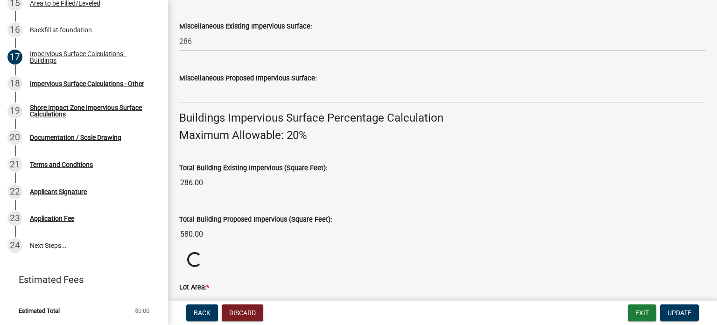
scroll to position [560, 0]
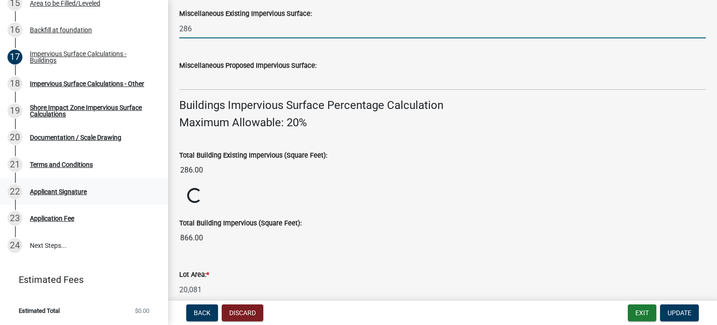
drag, startPoint x: 200, startPoint y: 203, endPoint x: 148, endPoint y: 206, distance: 51.9
click at [148, 206] on div "Structure and Shoreland Alteration Permit Application STR/SAP - 461706 View Sum…" at bounding box center [358, 162] width 717 height 325
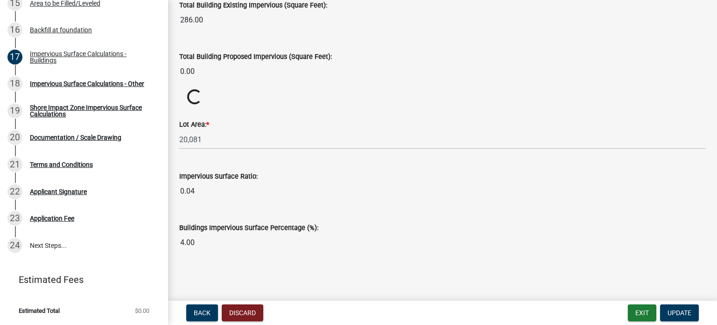
scroll to position [747, 0]
drag, startPoint x: 212, startPoint y: 191, endPoint x: 162, endPoint y: 193, distance: 49.1
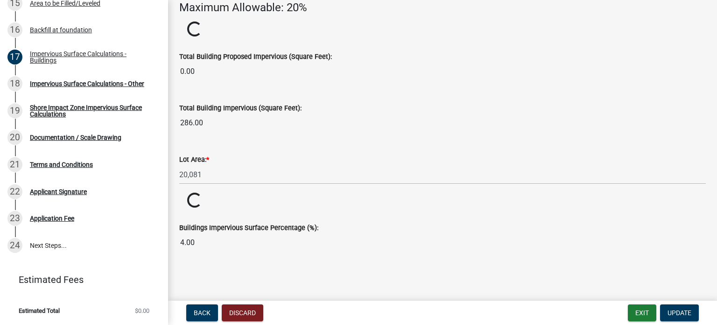
drag, startPoint x: 188, startPoint y: 276, endPoint x: 169, endPoint y: 279, distance: 18.9
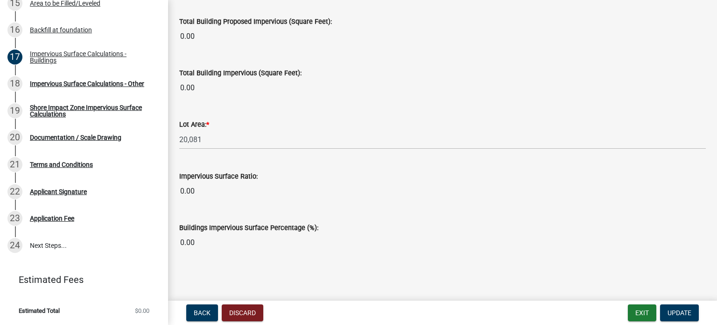
scroll to position [1022, 0]
click at [668, 310] on span "Update" at bounding box center [680, 312] width 24 height 7
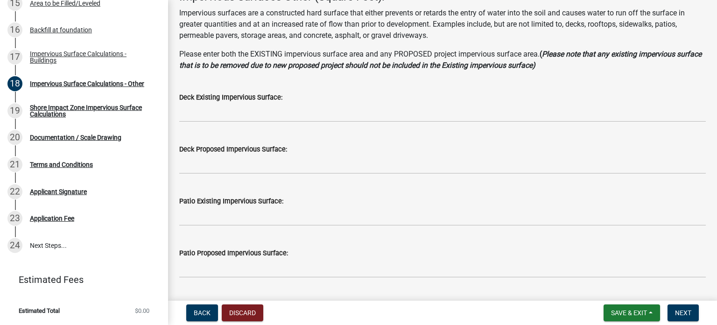
scroll to position [0, 0]
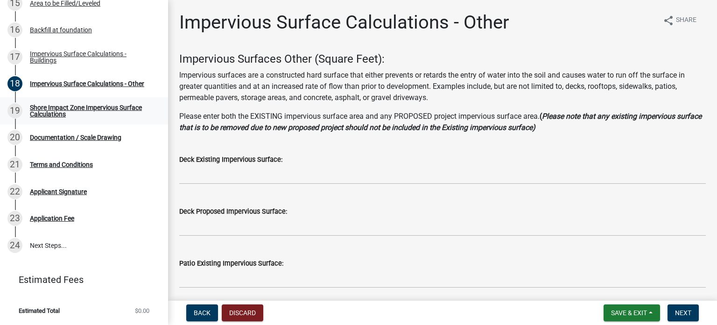
click at [84, 116] on div "Shore Impact Zone Impervious Surface Calculations" at bounding box center [91, 110] width 123 height 13
click at [675, 310] on span "Next" at bounding box center [683, 312] width 16 height 7
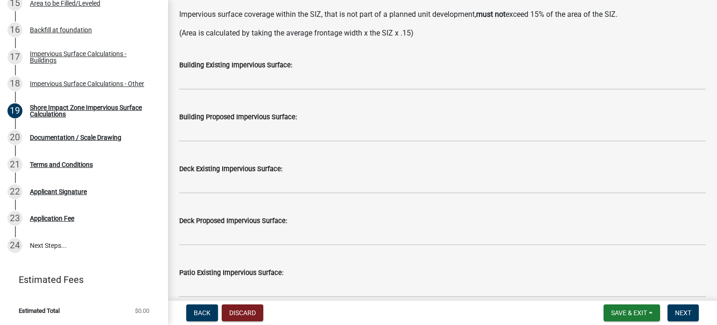
scroll to position [187, 0]
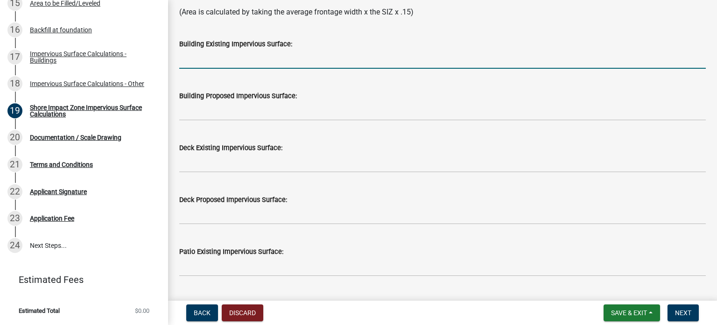
click at [247, 69] on input "text" at bounding box center [442, 58] width 527 height 19
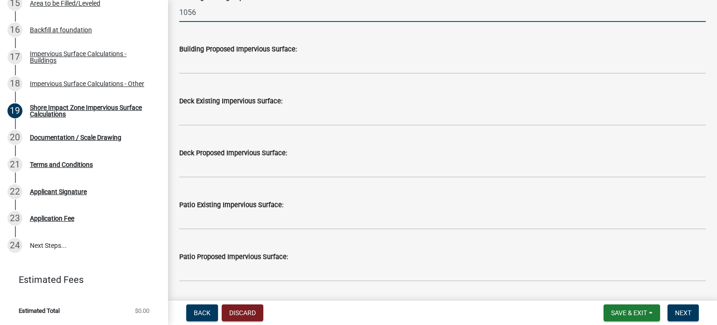
scroll to position [280, 0]
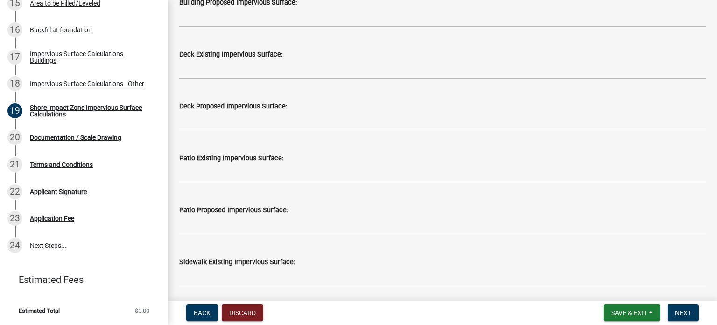
type input "1056"
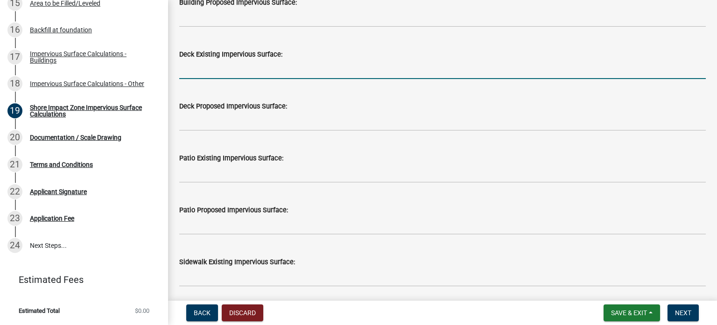
click at [257, 79] on input "text" at bounding box center [442, 69] width 527 height 19
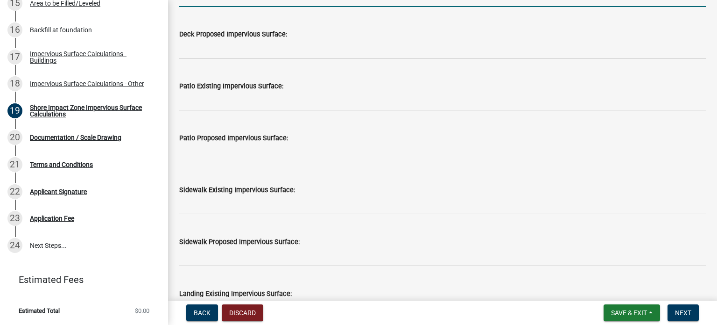
scroll to position [374, 0]
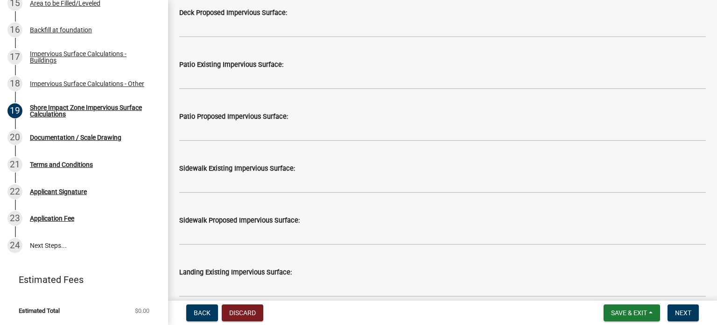
type input "315"
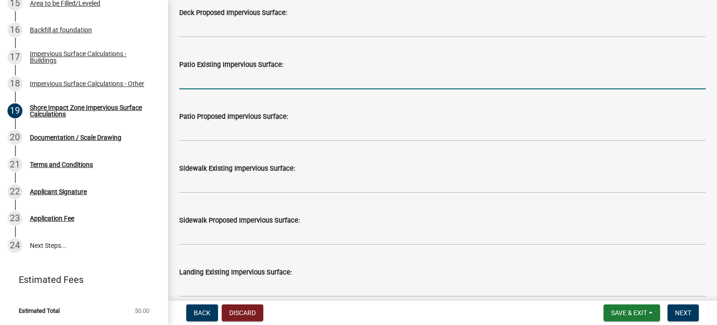
click at [279, 89] on input "text" at bounding box center [442, 79] width 527 height 19
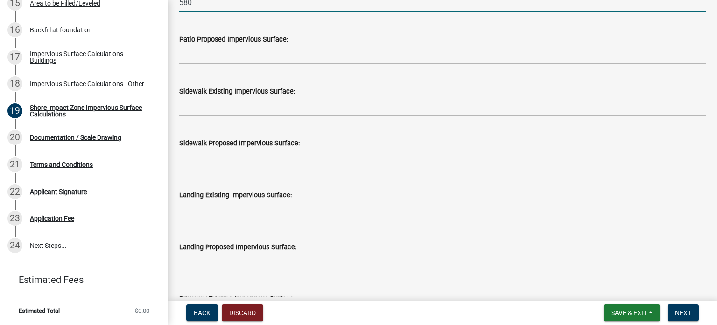
scroll to position [467, 0]
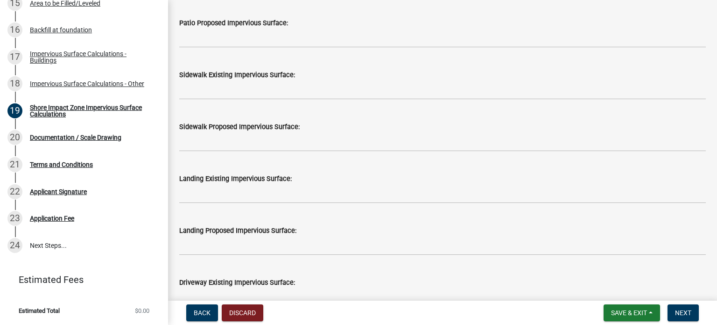
type input "580"
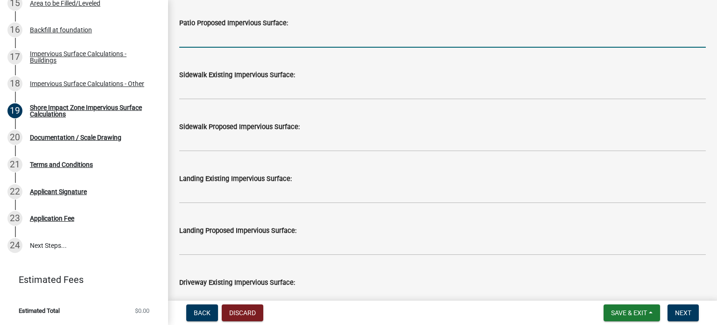
click at [207, 48] on input "text" at bounding box center [442, 37] width 527 height 19
type input "580"
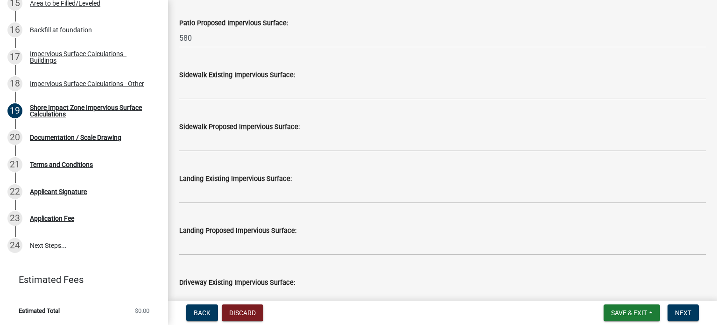
drag, startPoint x: 205, startPoint y: 141, endPoint x: 162, endPoint y: 148, distance: 43.5
click at [162, 148] on div "Structure and Shoreland Alteration Permit Application STR/SAP - 461706 View Sum…" at bounding box center [358, 162] width 717 height 325
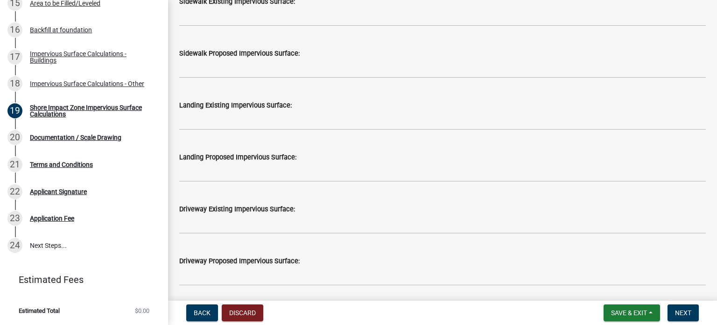
scroll to position [560, 0]
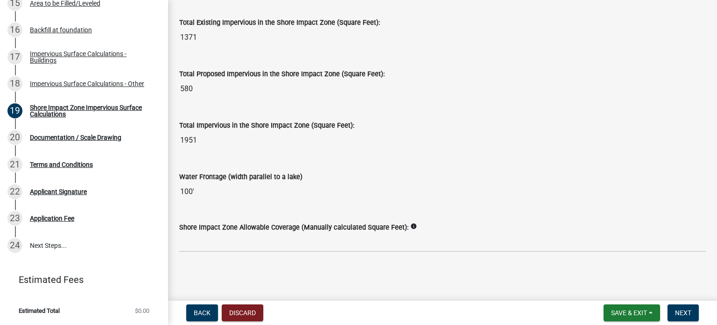
scroll to position [1659, 0]
type input "286"
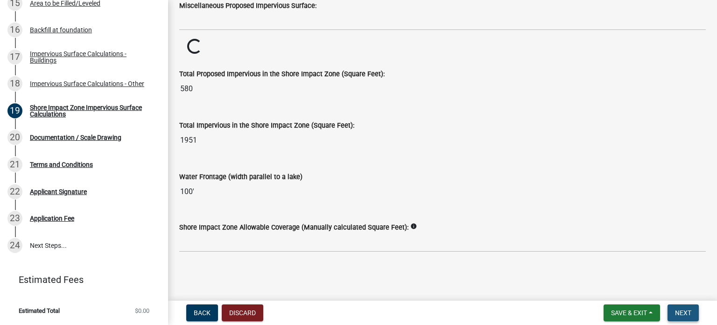
click at [678, 313] on span "Next" at bounding box center [683, 312] width 16 height 7
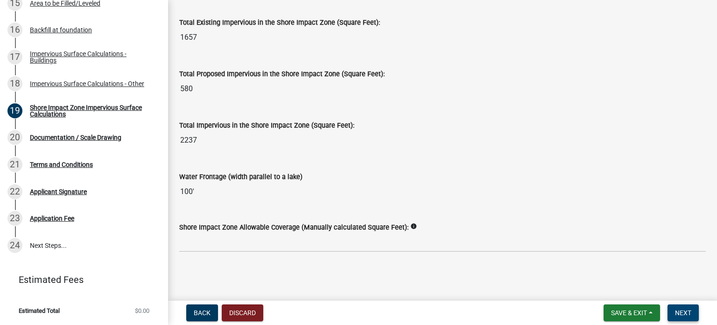
scroll to position [1659, 0]
click at [680, 309] on span "Next" at bounding box center [683, 312] width 16 height 7
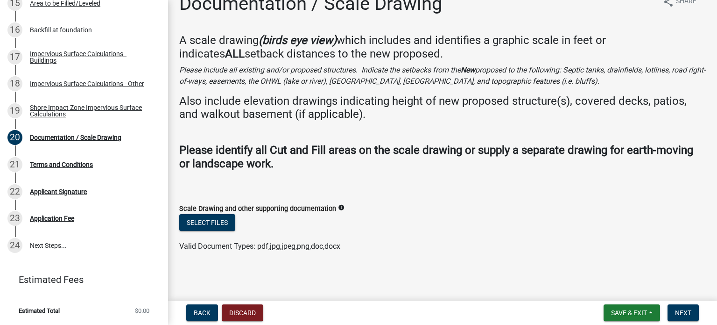
scroll to position [104, 0]
click at [224, 214] on button "Select files" at bounding box center [207, 222] width 56 height 17
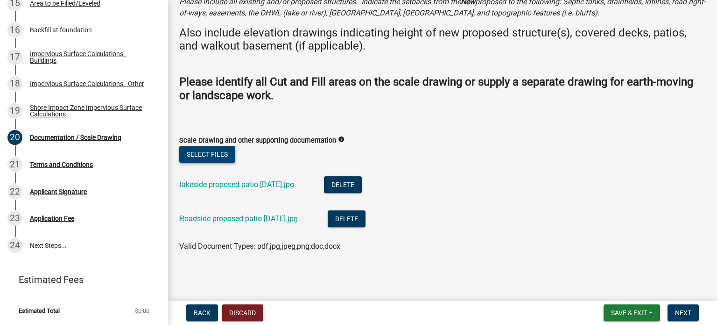
scroll to position [189, 0]
click at [677, 310] on span "Next" at bounding box center [683, 312] width 16 height 7
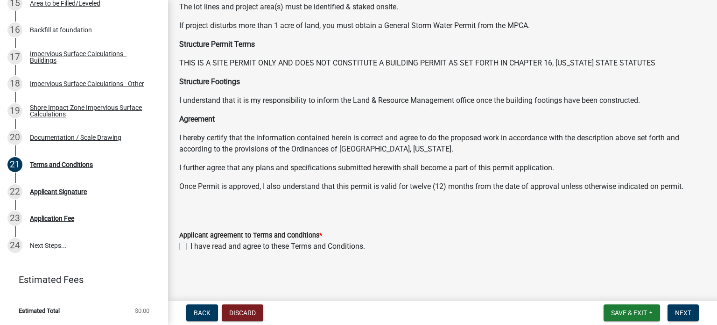
scroll to position [254, 0]
click at [191, 240] on label "I have read and agree to these Terms and Conditions." at bounding box center [278, 245] width 175 height 11
click at [191, 240] on input "I have read and agree to these Terms and Conditions." at bounding box center [194, 243] width 6 height 6
checkbox input "true"
click at [684, 310] on span "Next" at bounding box center [683, 312] width 16 height 7
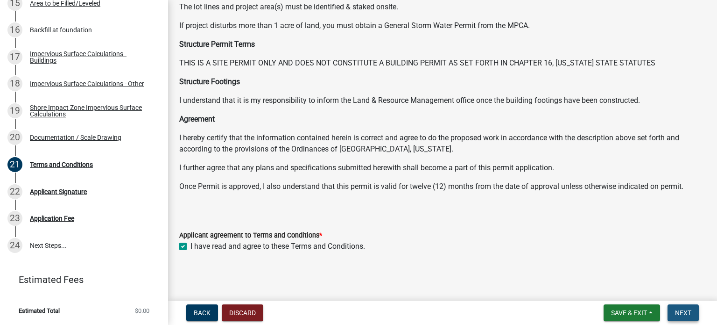
scroll to position [0, 0]
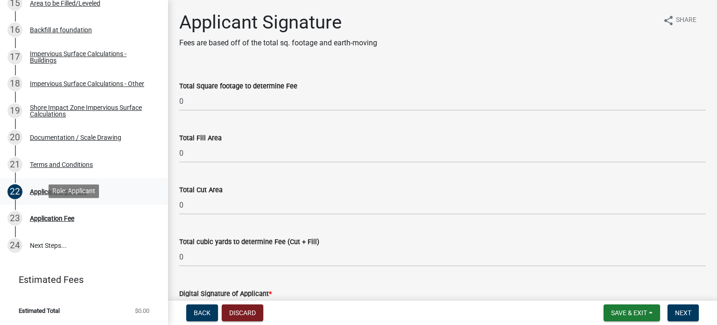
click at [71, 195] on div "Applicant Signature" at bounding box center [58, 191] width 57 height 7
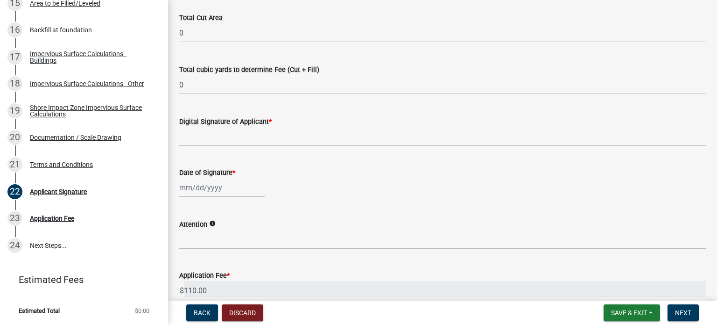
scroll to position [217, 0]
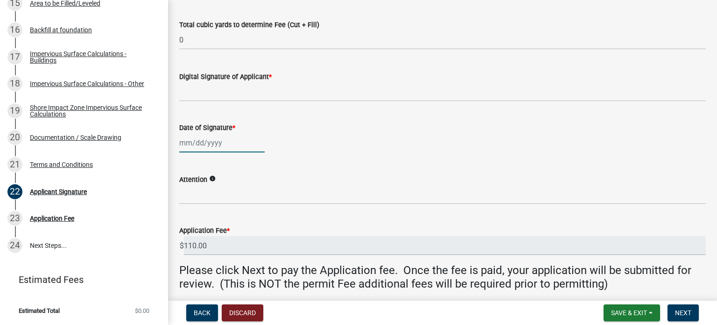
click at [247, 152] on div at bounding box center [221, 142] width 85 height 19
select select "8"
select select "2025"
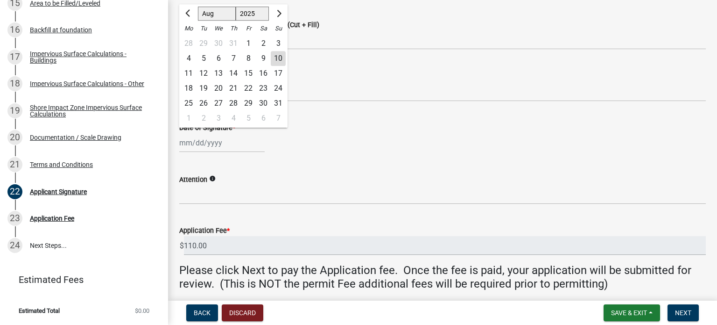
click at [286, 66] on div "10" at bounding box center [278, 58] width 15 height 15
type input "[DATE]"
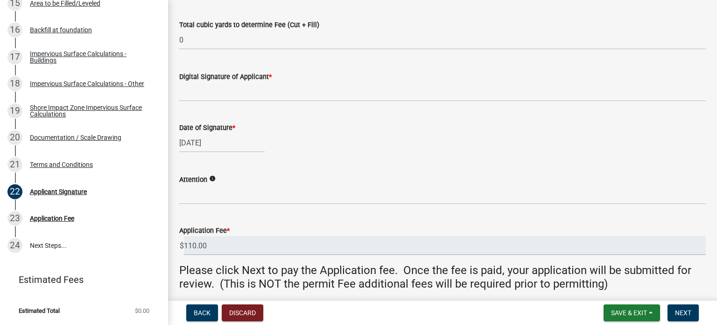
click at [272, 81] on span "*" at bounding box center [270, 77] width 3 height 8
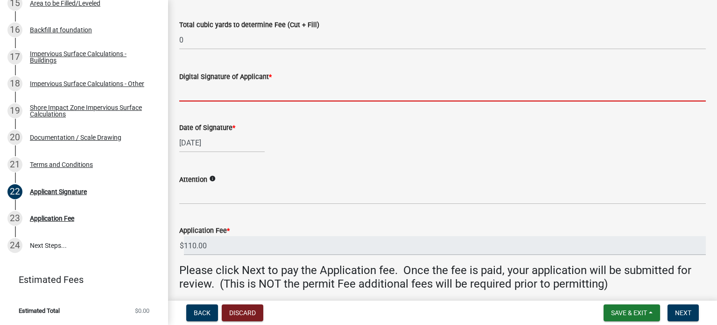
click at [294, 101] on input "Digital Signature of Applicant *" at bounding box center [442, 91] width 527 height 19
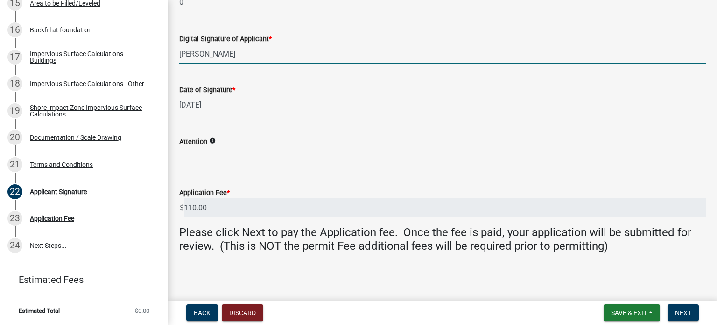
scroll to position [400, 0]
type input "[PERSON_NAME]"
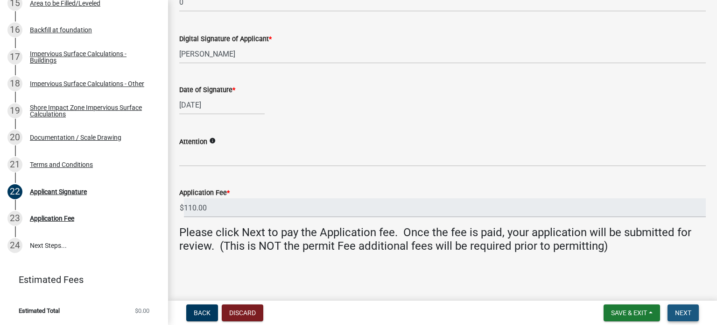
click at [682, 311] on span "Next" at bounding box center [683, 312] width 16 height 7
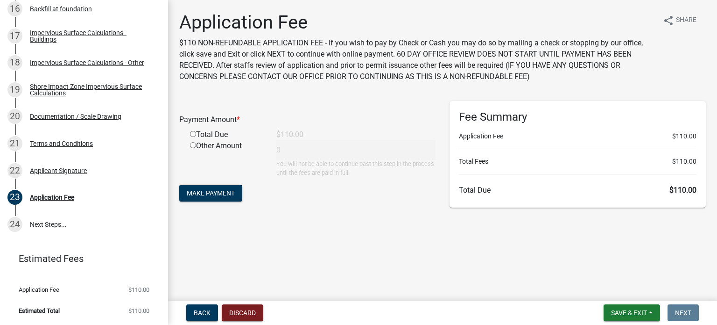
click at [196, 137] on input "radio" at bounding box center [193, 134] width 6 height 6
radio input "true"
type input "110"
click at [235, 197] on span "Make Payment" at bounding box center [211, 192] width 48 height 7
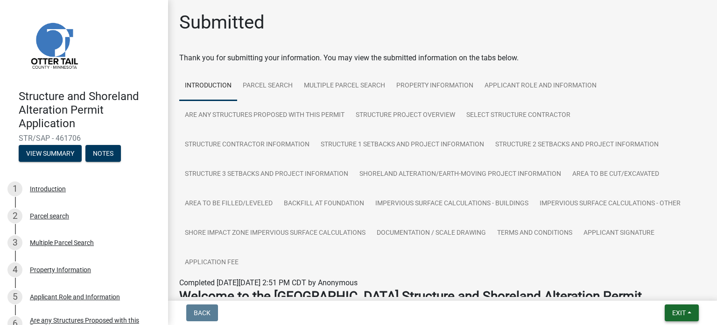
click at [674, 309] on span "Exit" at bounding box center [679, 312] width 14 height 7
click at [650, 280] on button "Save & Exit" at bounding box center [661, 284] width 75 height 22
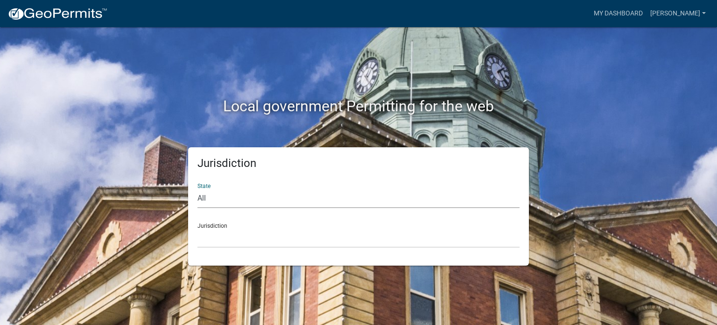
drag, startPoint x: 206, startPoint y: 214, endPoint x: 219, endPoint y: 208, distance: 14.4
click at [207, 208] on select "All Colorado Georgia Indiana Iowa Kansas Minnesota Ohio South Carolina Wisconsin" at bounding box center [359, 198] width 322 height 19
click at [630, 82] on div "Local government Permitting for the web Jurisdiction State All Colorado Georgia…" at bounding box center [358, 162] width 717 height 325
